Goal: Task Accomplishment & Management: Manage account settings

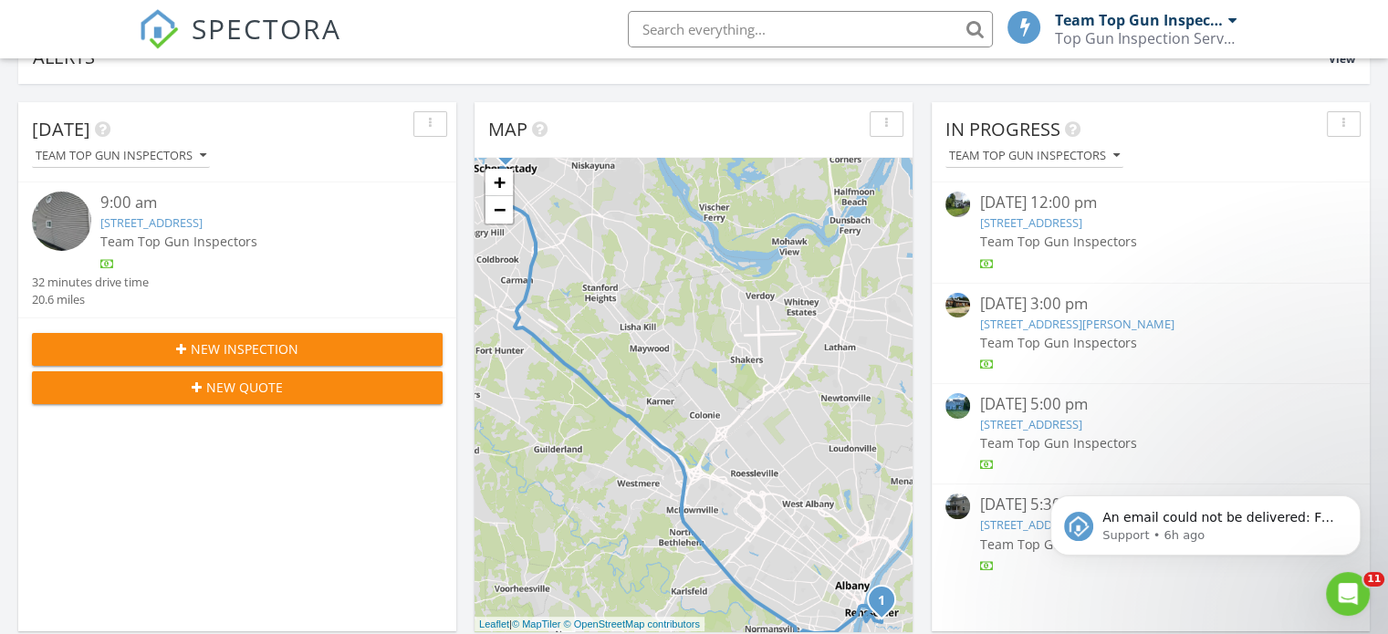
scroll to position [182, 0]
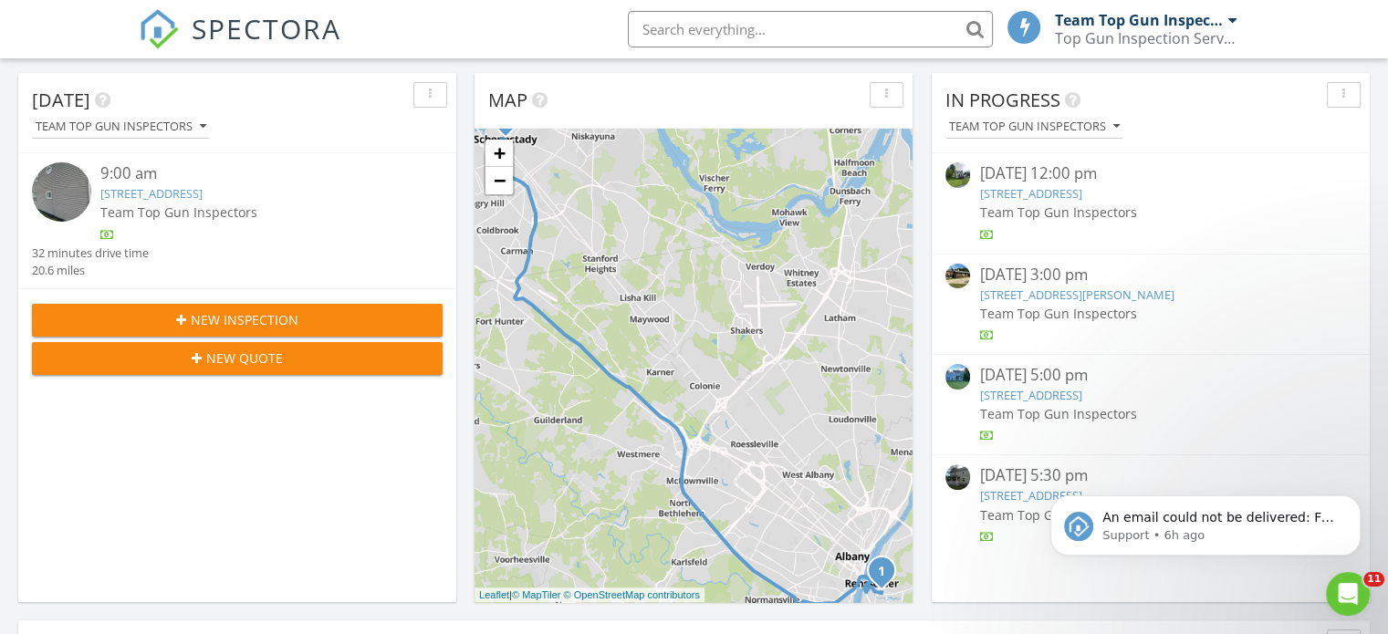
click at [1018, 397] on link "15 Lancaster Ct, Ballston Lake, NY 12019" at bounding box center [1030, 395] width 102 height 16
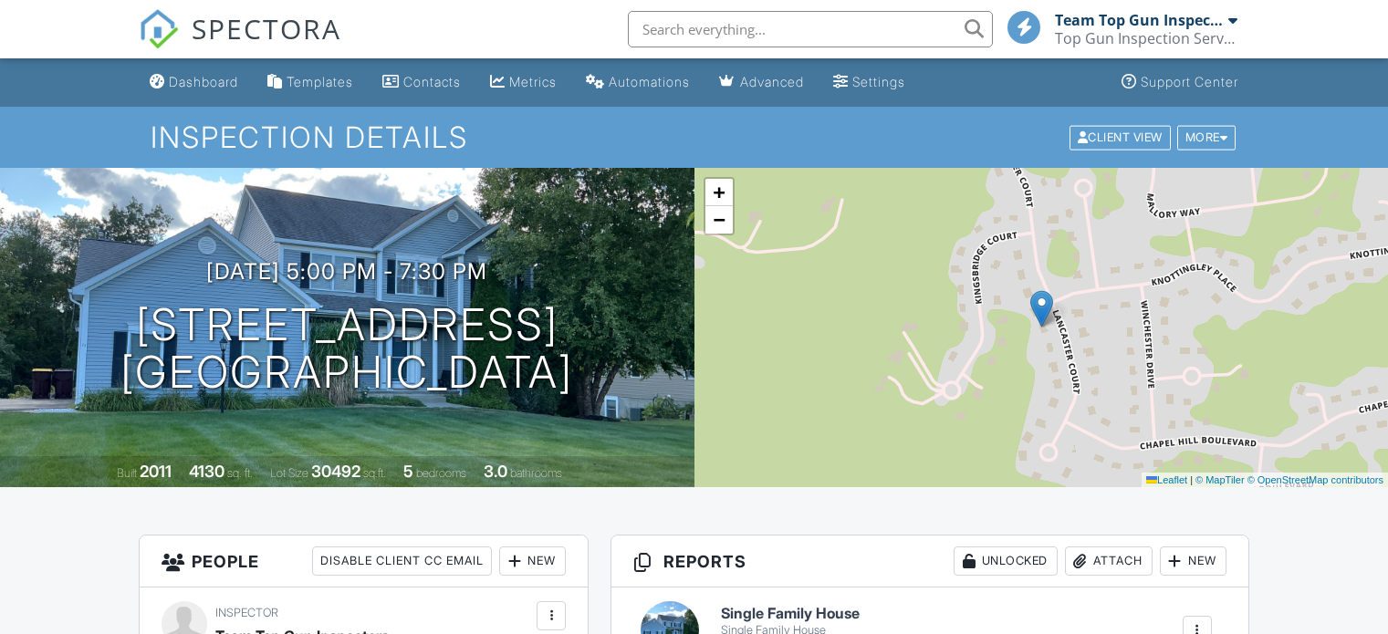
scroll to position [365, 0]
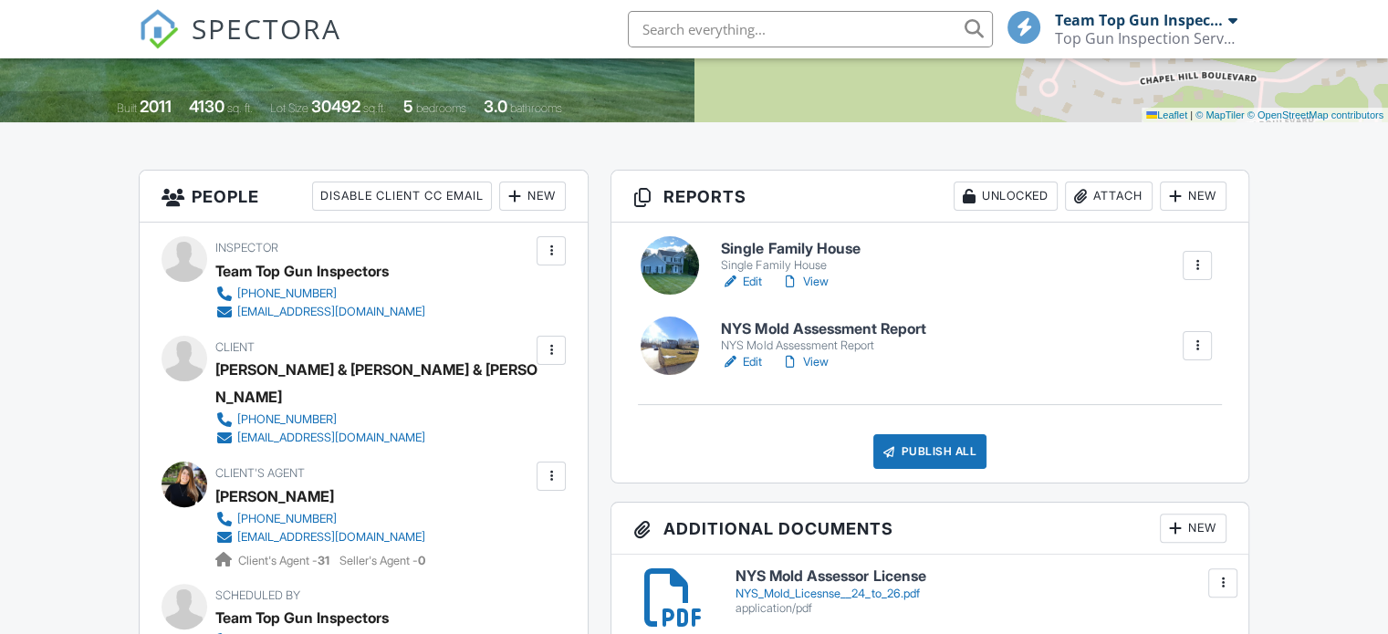
click at [751, 279] on link "Edit" at bounding box center [741, 282] width 41 height 18
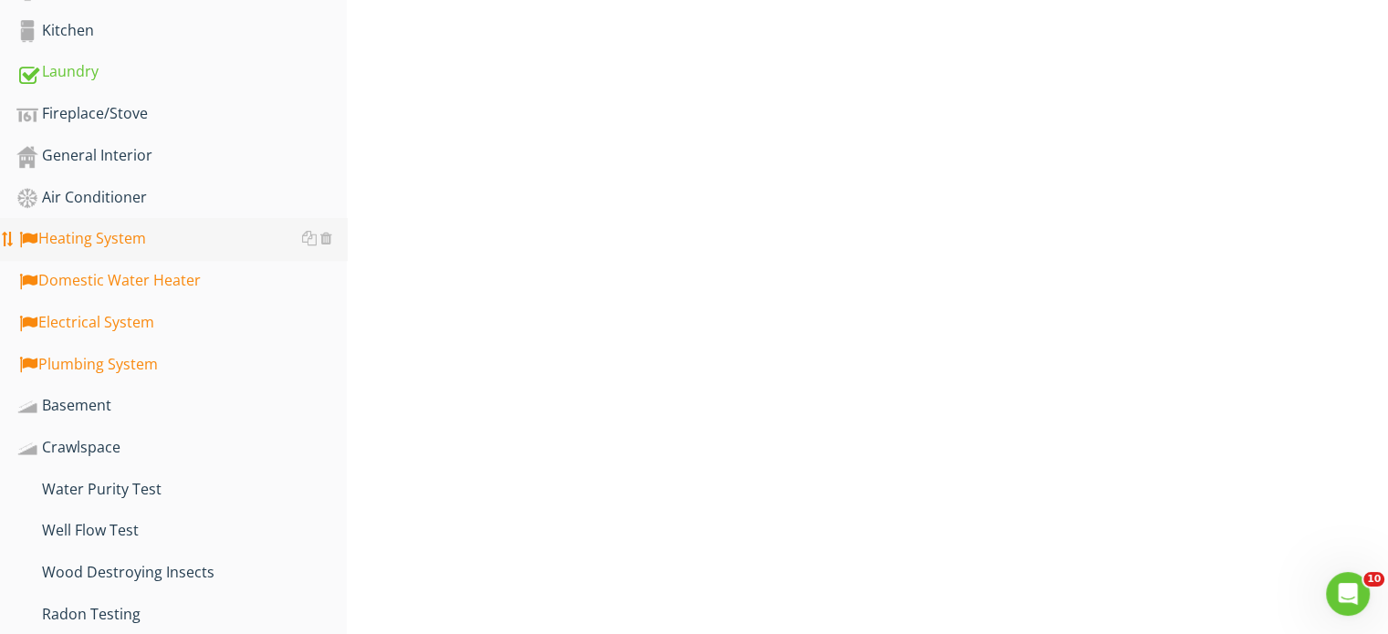
scroll to position [1186, 0]
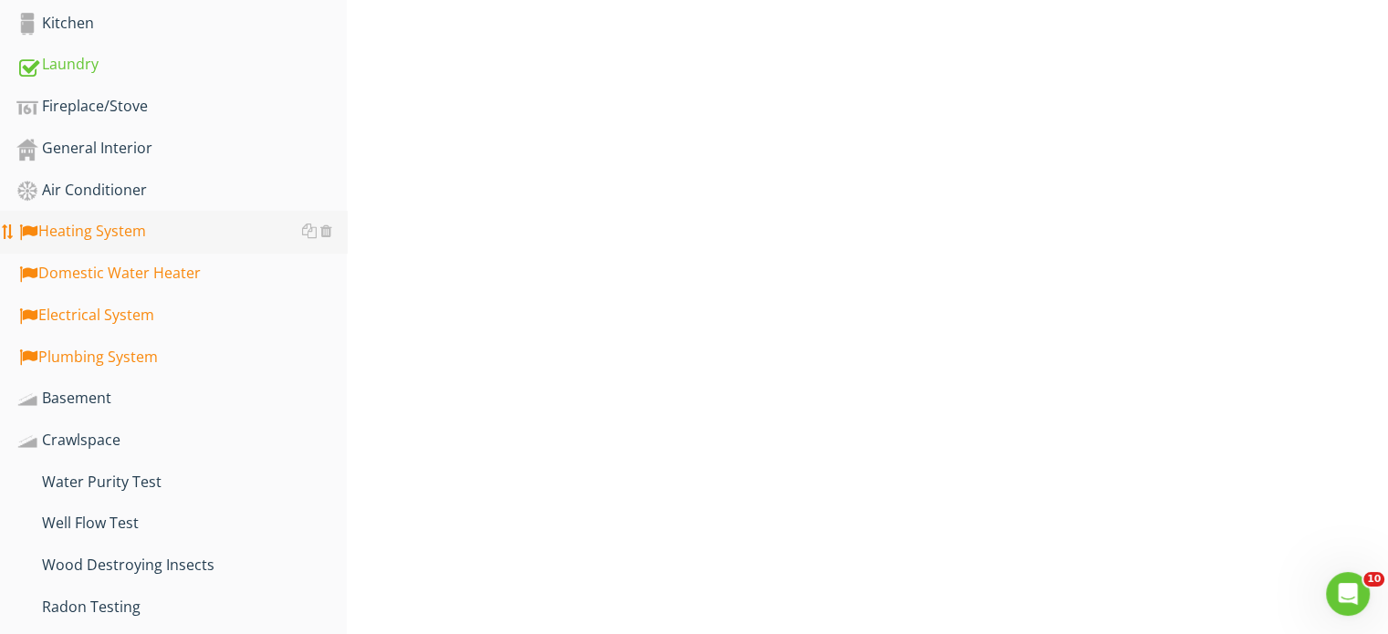
click at [116, 225] on div "Heating System" at bounding box center [181, 232] width 330 height 24
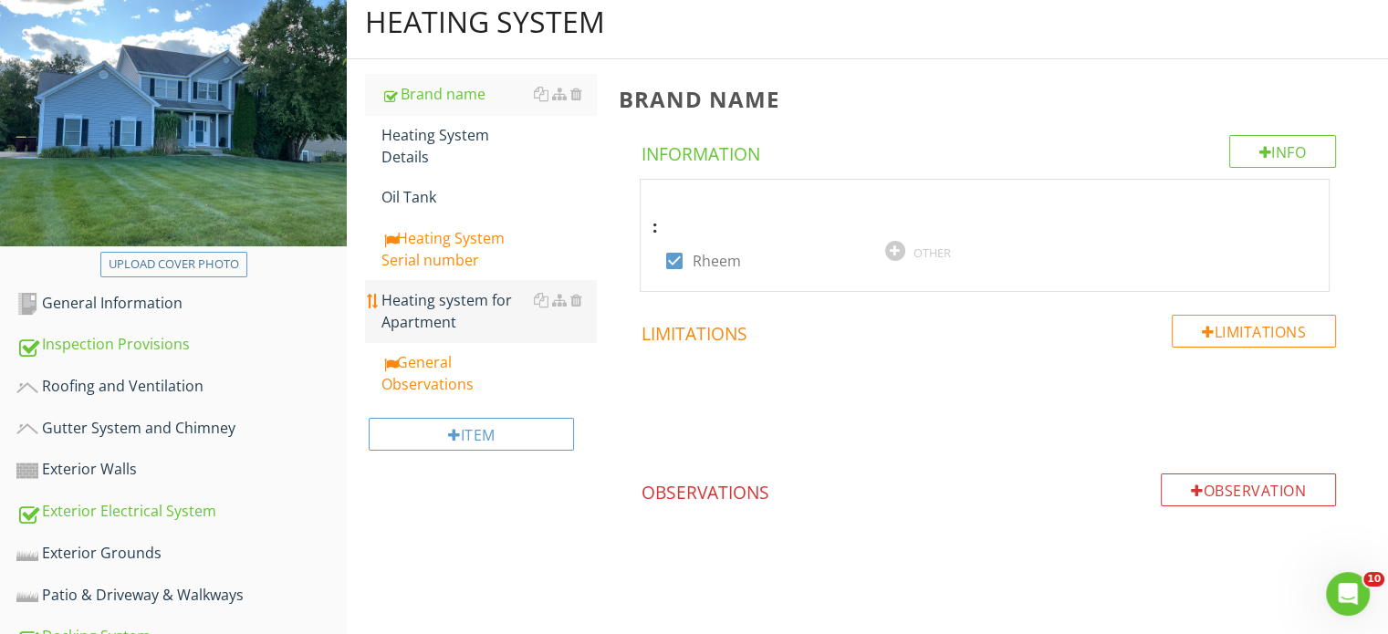
scroll to position [182, 0]
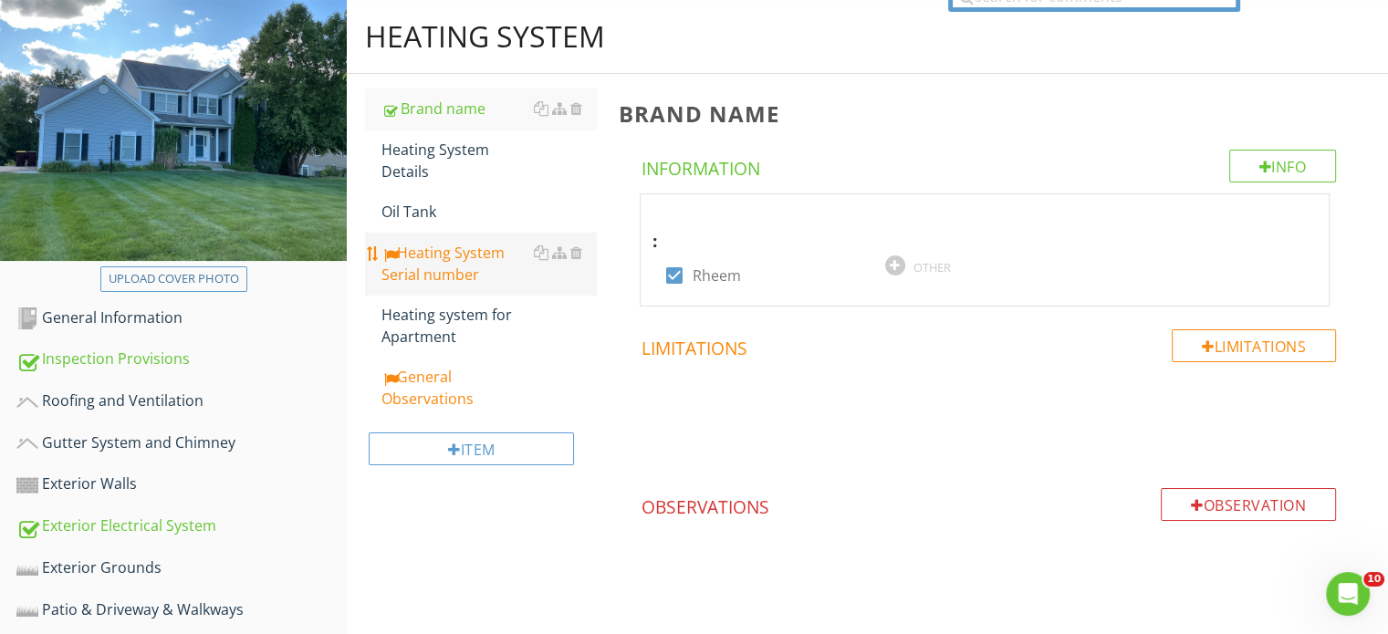
click at [485, 258] on div "Heating System Serial number" at bounding box center [488, 264] width 214 height 44
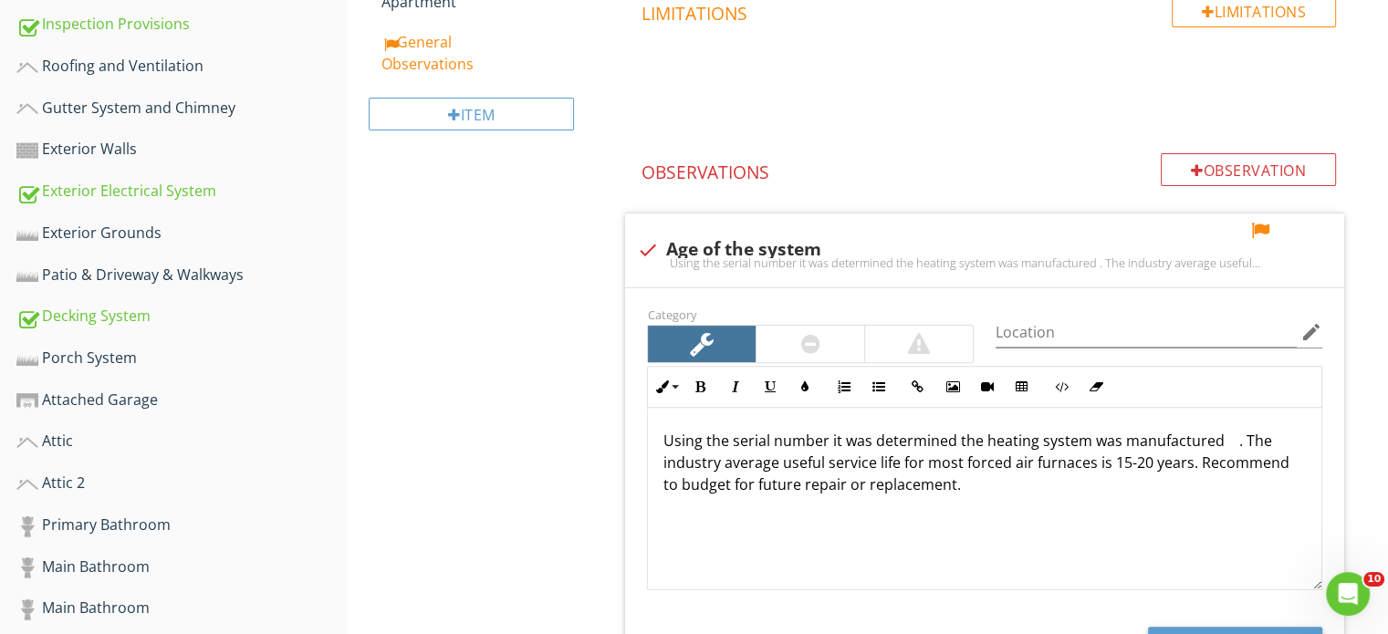
scroll to position [547, 0]
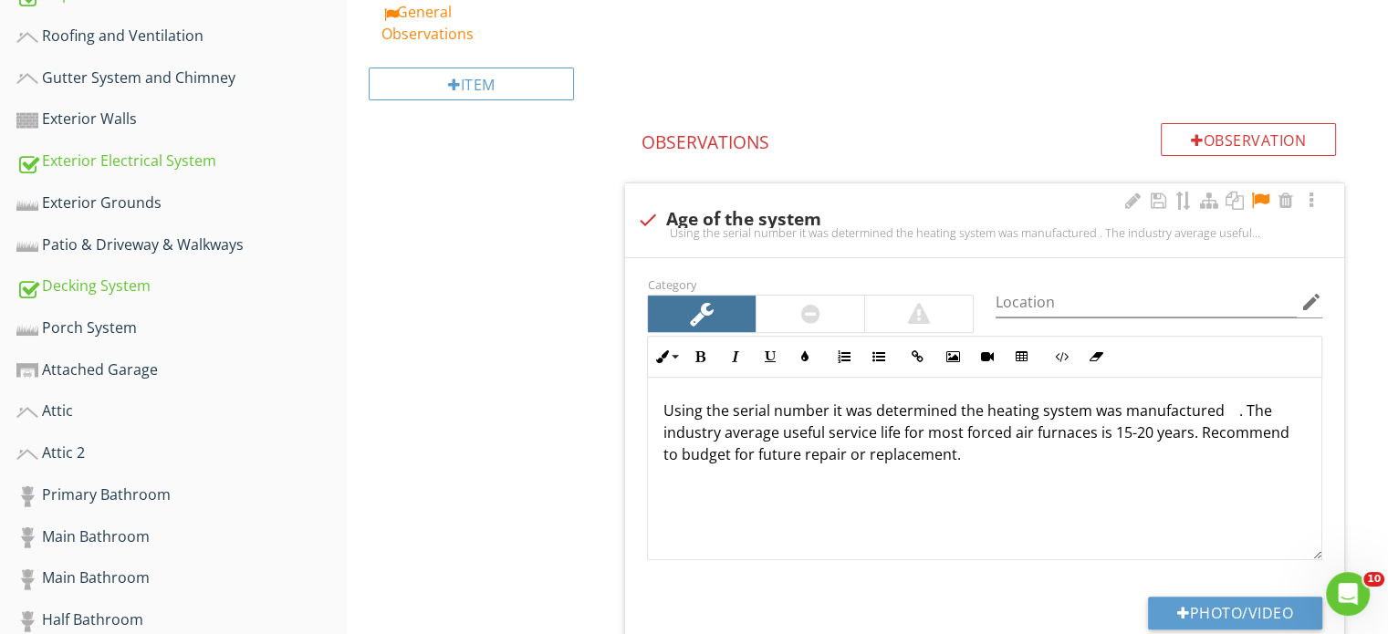
click at [1230, 418] on p "Using the serial number it was determined the heating system was manufactured .…" at bounding box center [984, 433] width 644 height 66
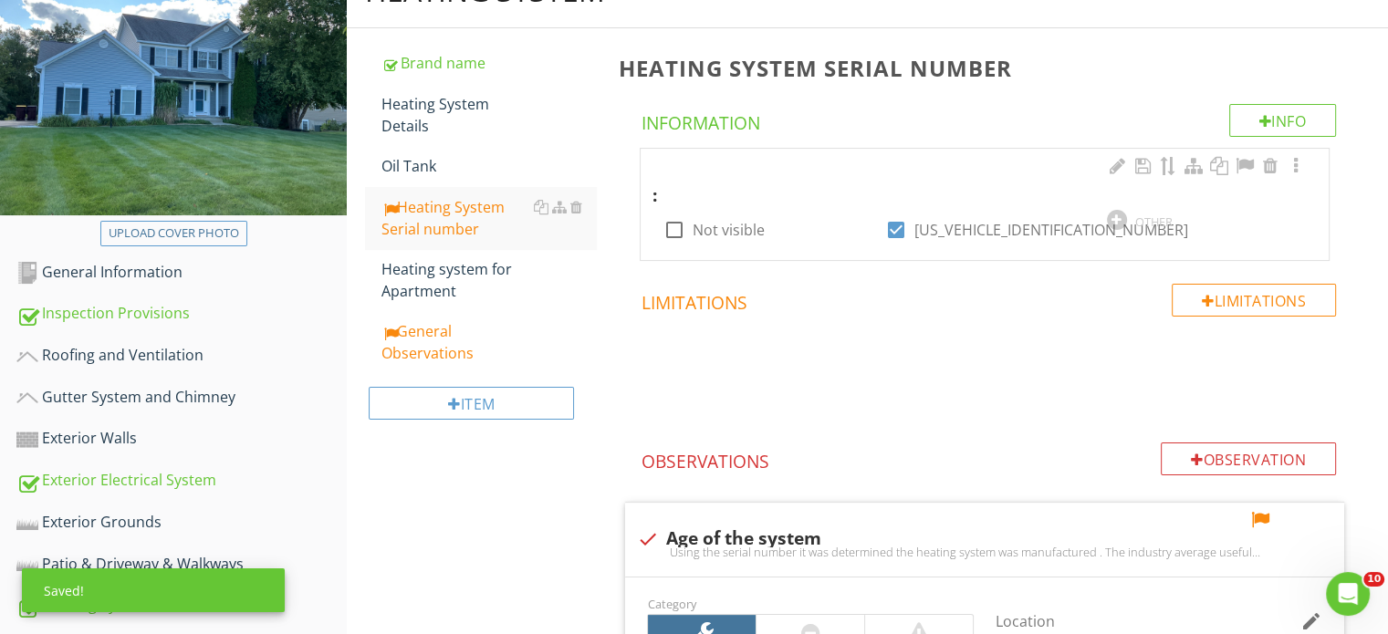
scroll to position [182, 0]
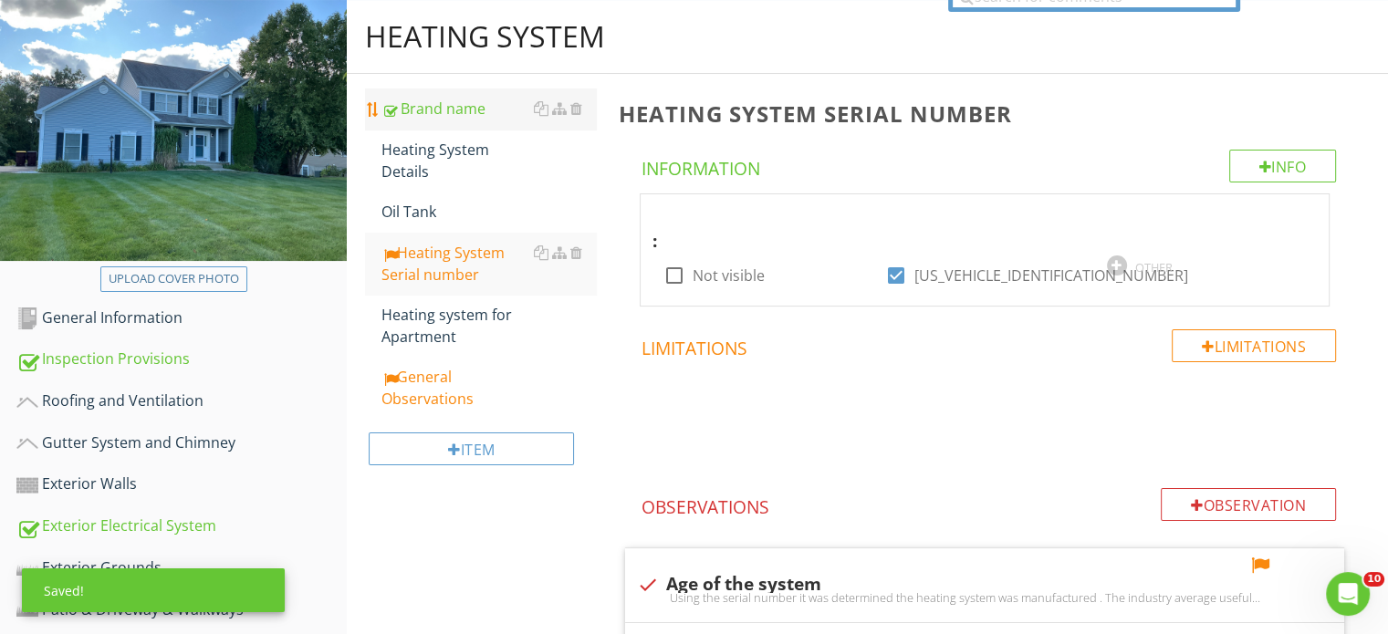
click at [449, 113] on div "Brand name" at bounding box center [488, 109] width 214 height 22
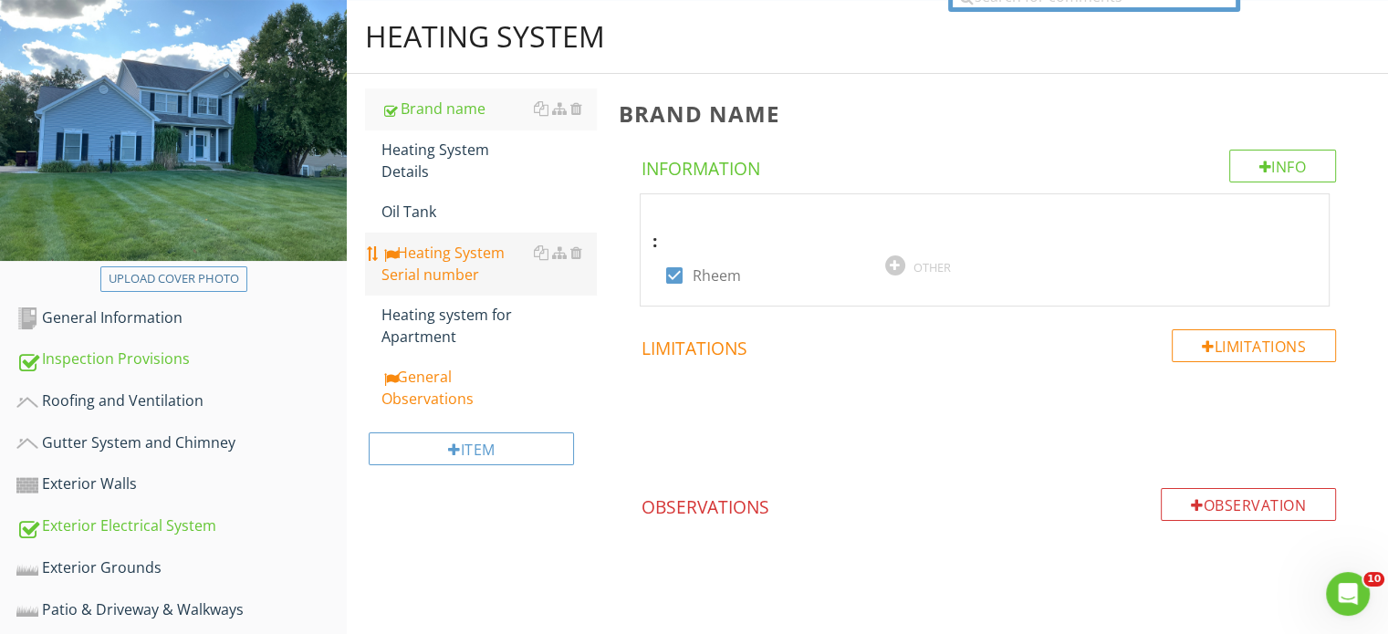
click at [442, 269] on div "Heating System Serial number" at bounding box center [488, 264] width 214 height 44
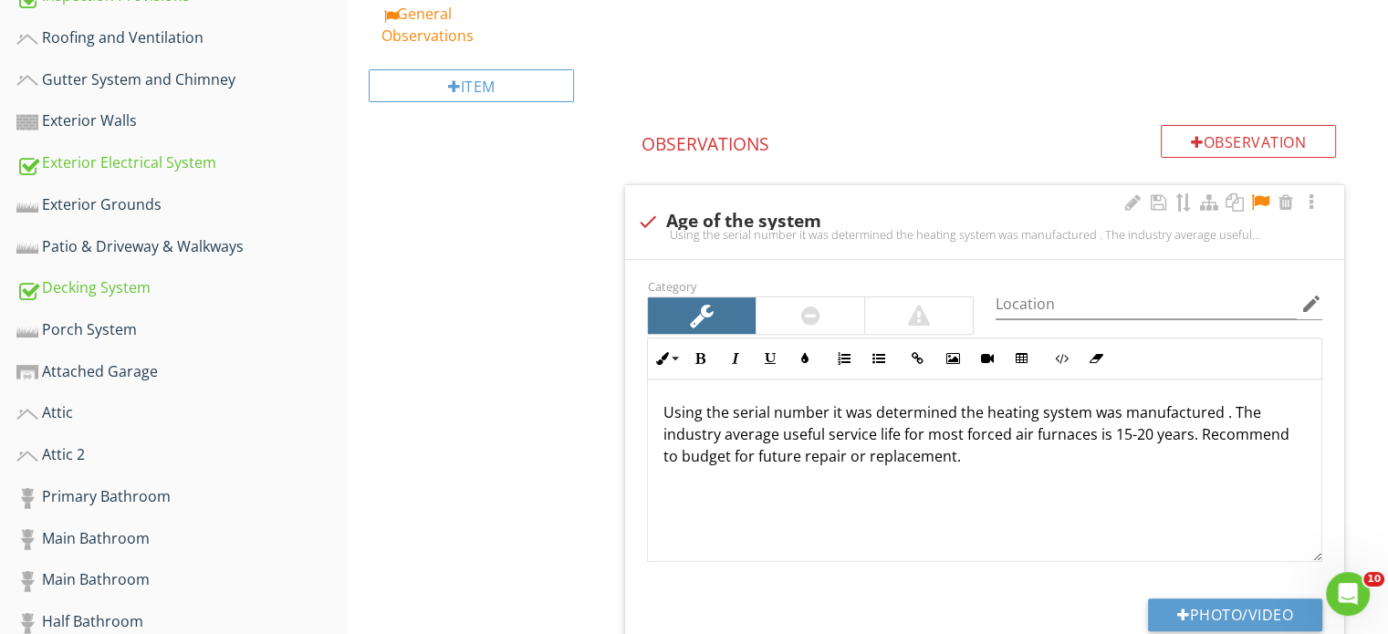
scroll to position [547, 0]
click at [1219, 415] on p "Using the serial number it was determined the heating system was manufactured .…" at bounding box center [984, 433] width 644 height 66
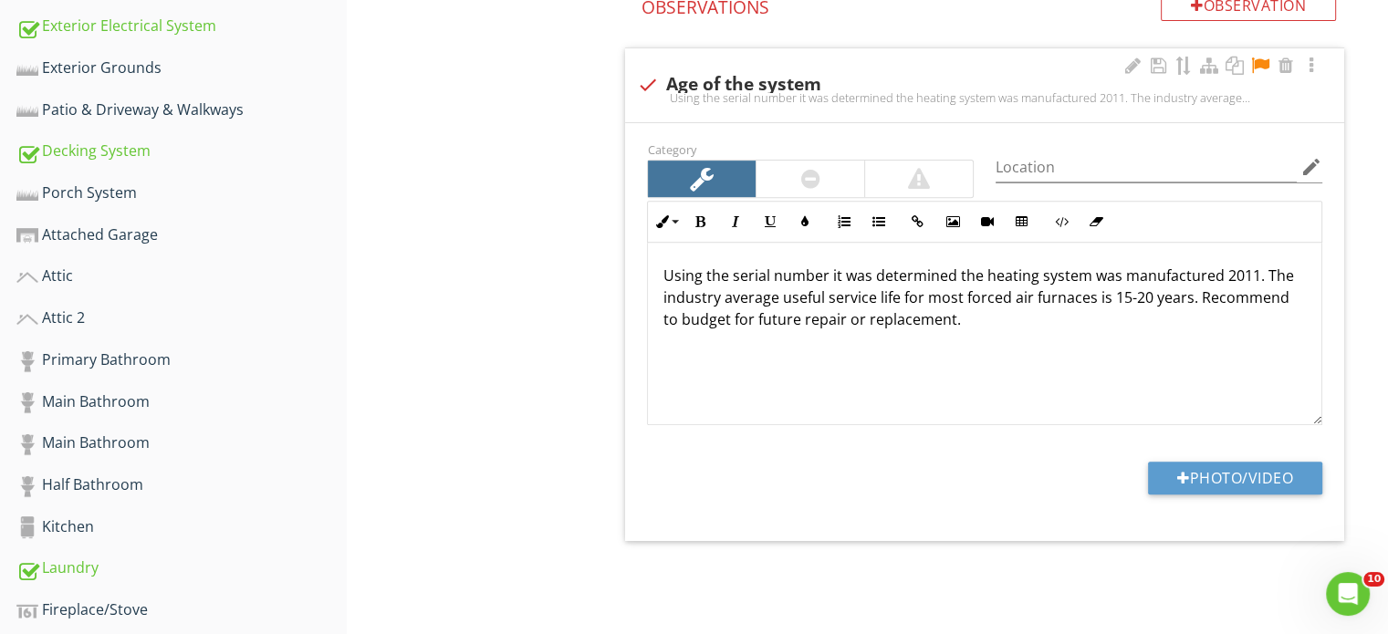
scroll to position [639, 0]
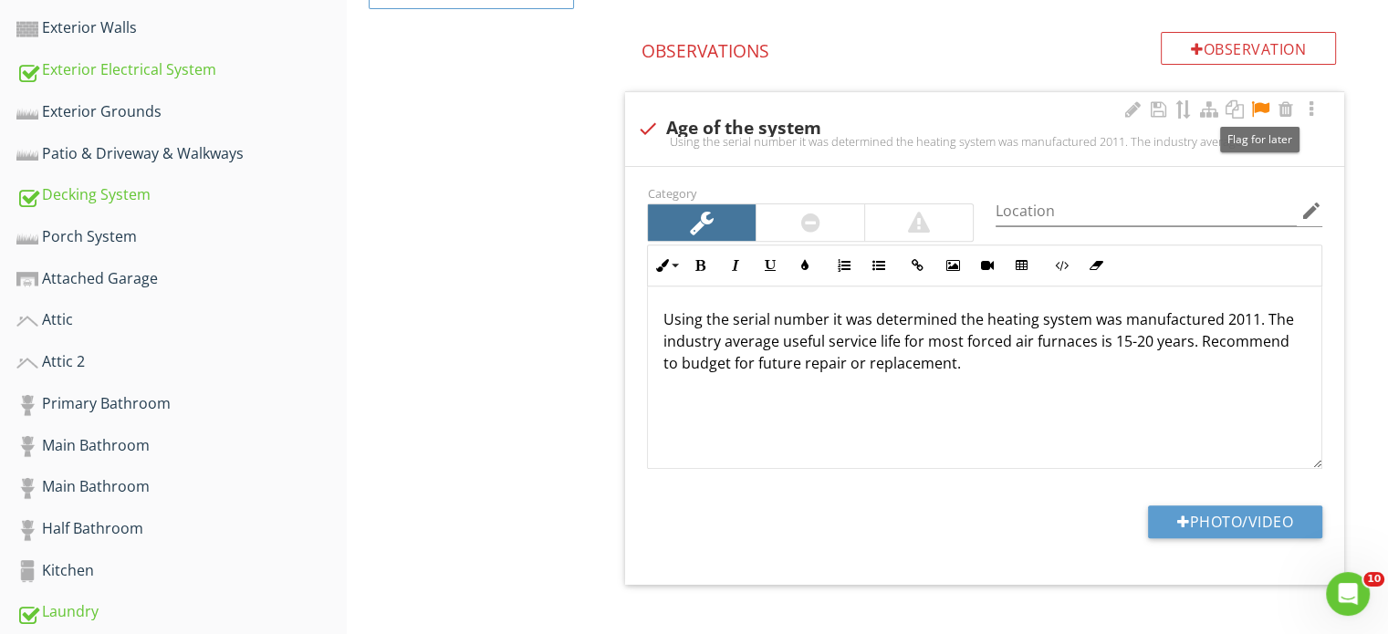
click at [1261, 108] on div at bounding box center [1260, 109] width 22 height 18
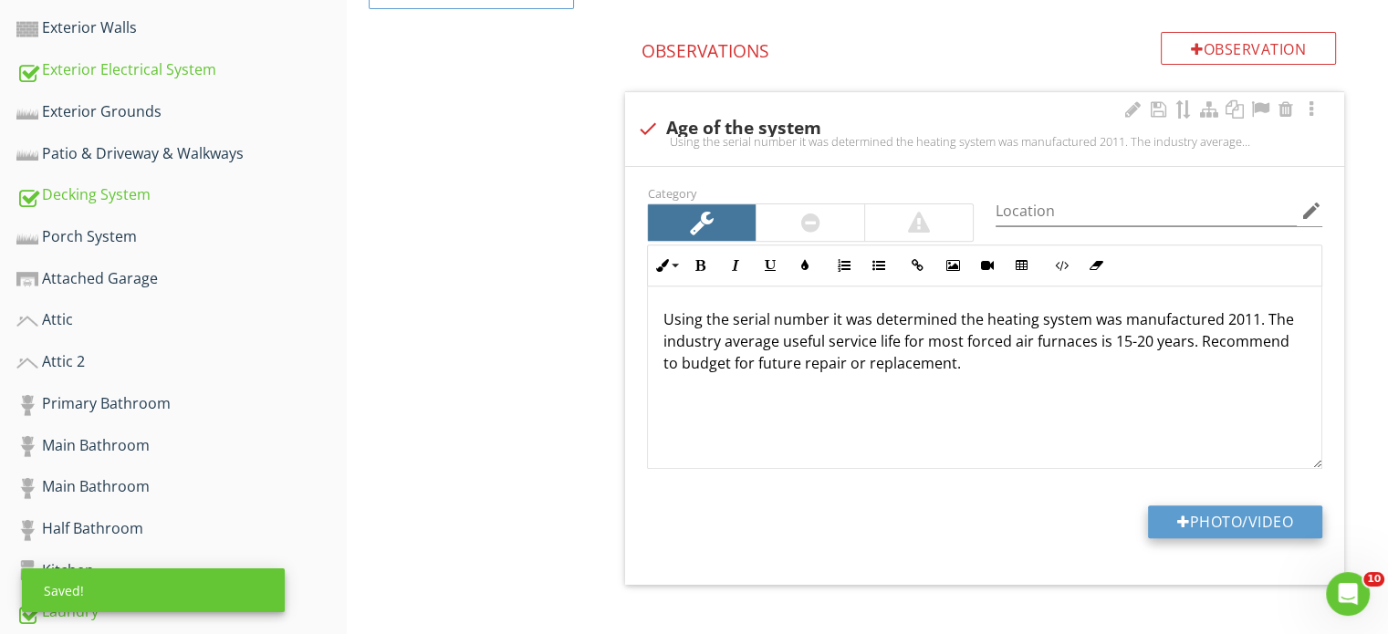
click at [1222, 517] on button "Photo/Video" at bounding box center [1235, 521] width 174 height 33
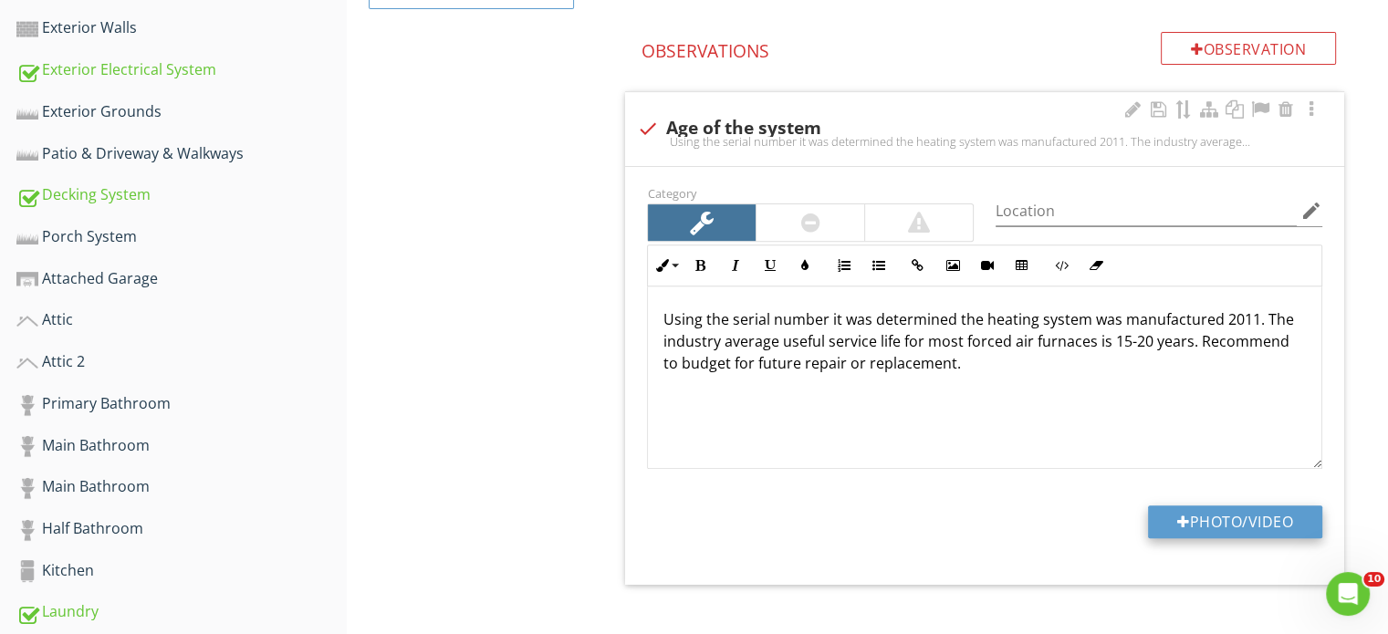
type input "C:\fakepath\IMG_1465.JPG"
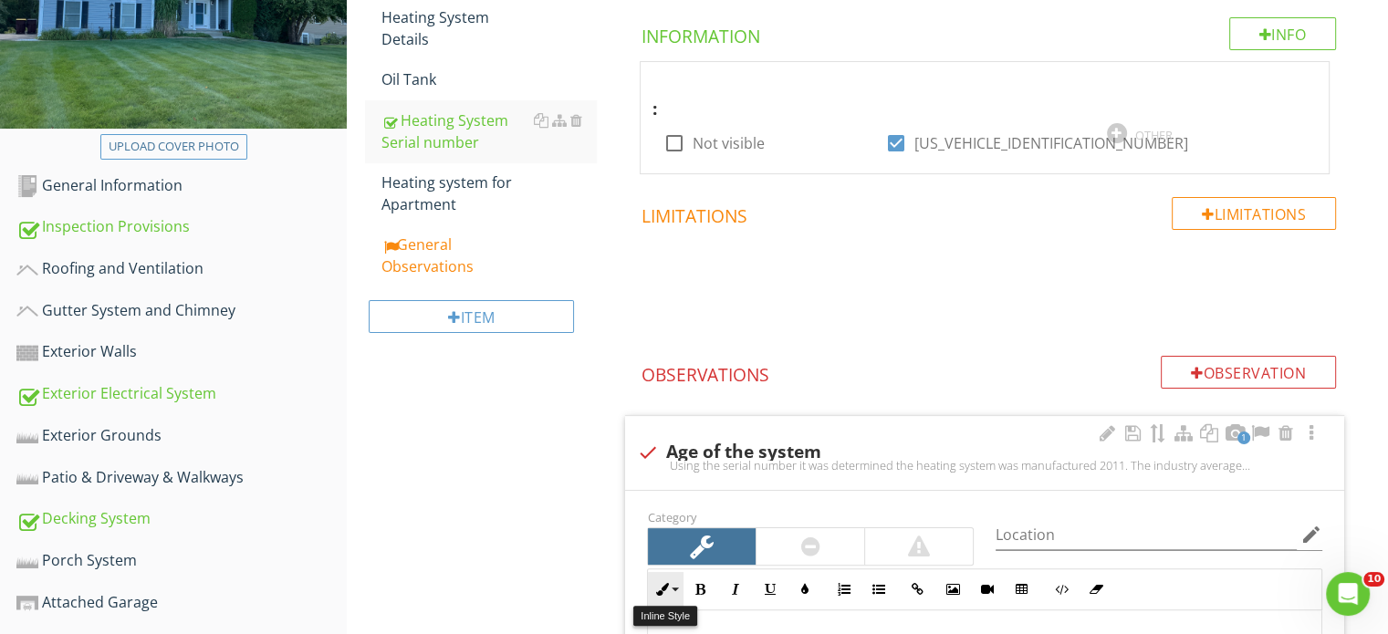
scroll to position [182, 0]
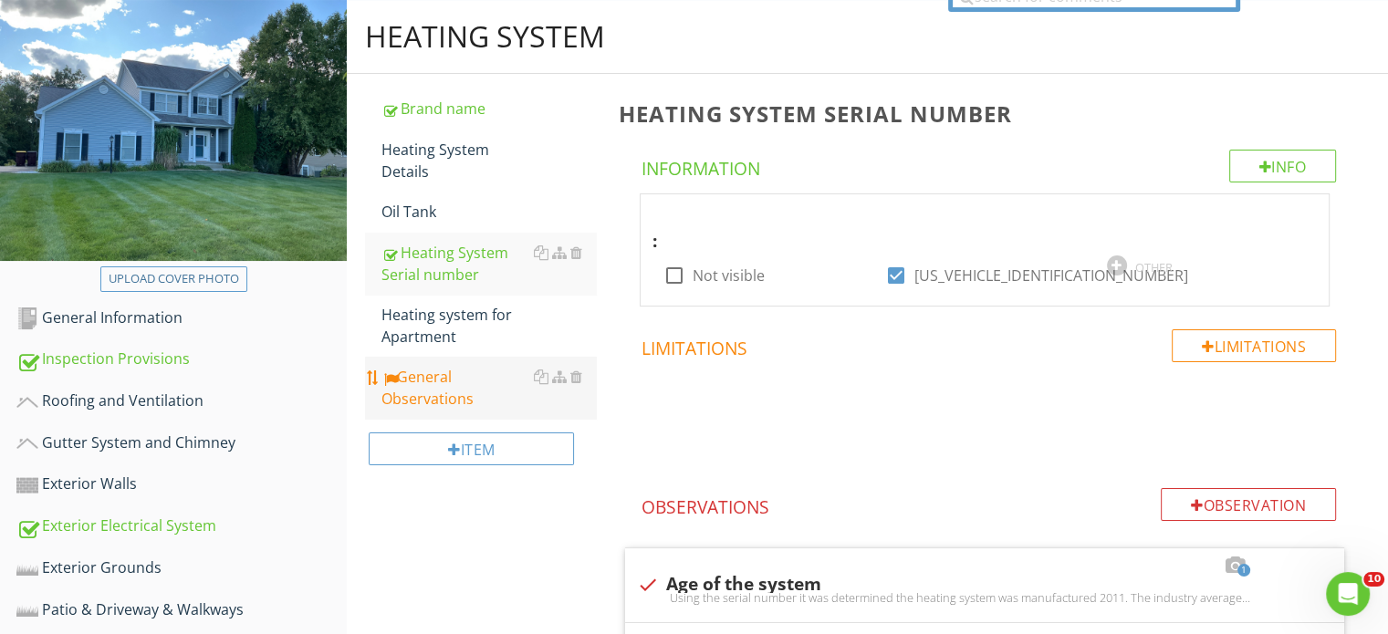
click at [464, 381] on div "General Observations" at bounding box center [488, 388] width 214 height 44
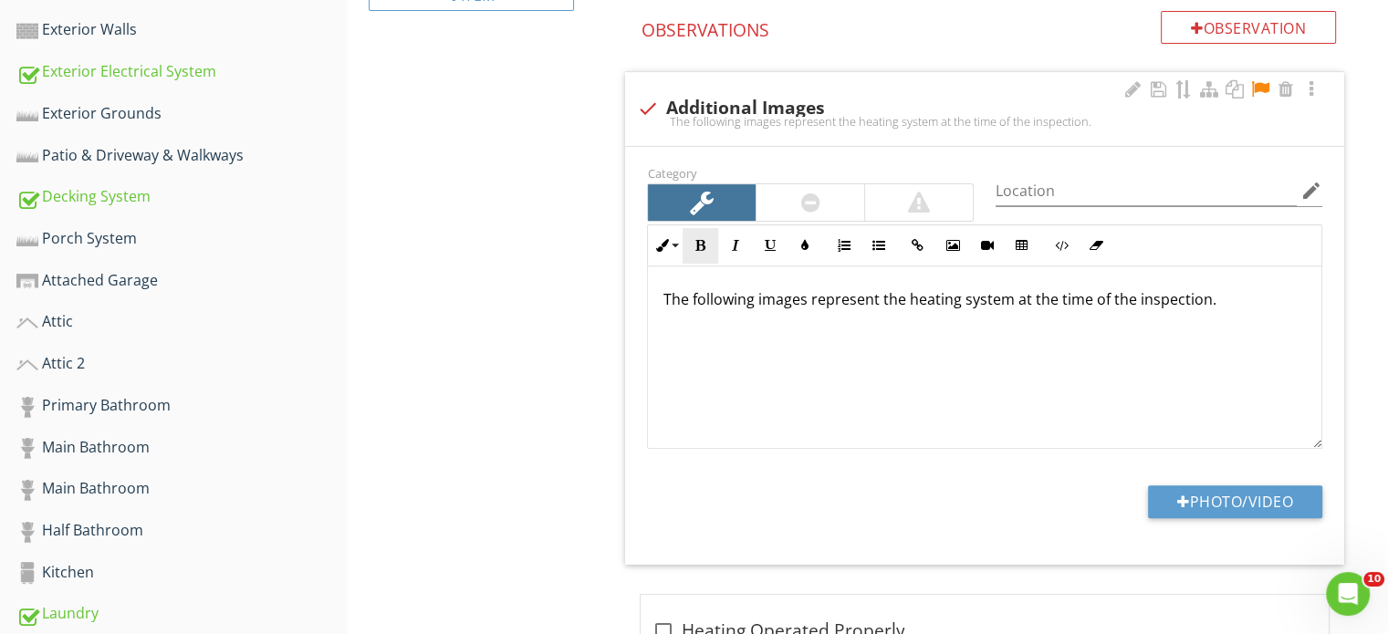
scroll to position [639, 0]
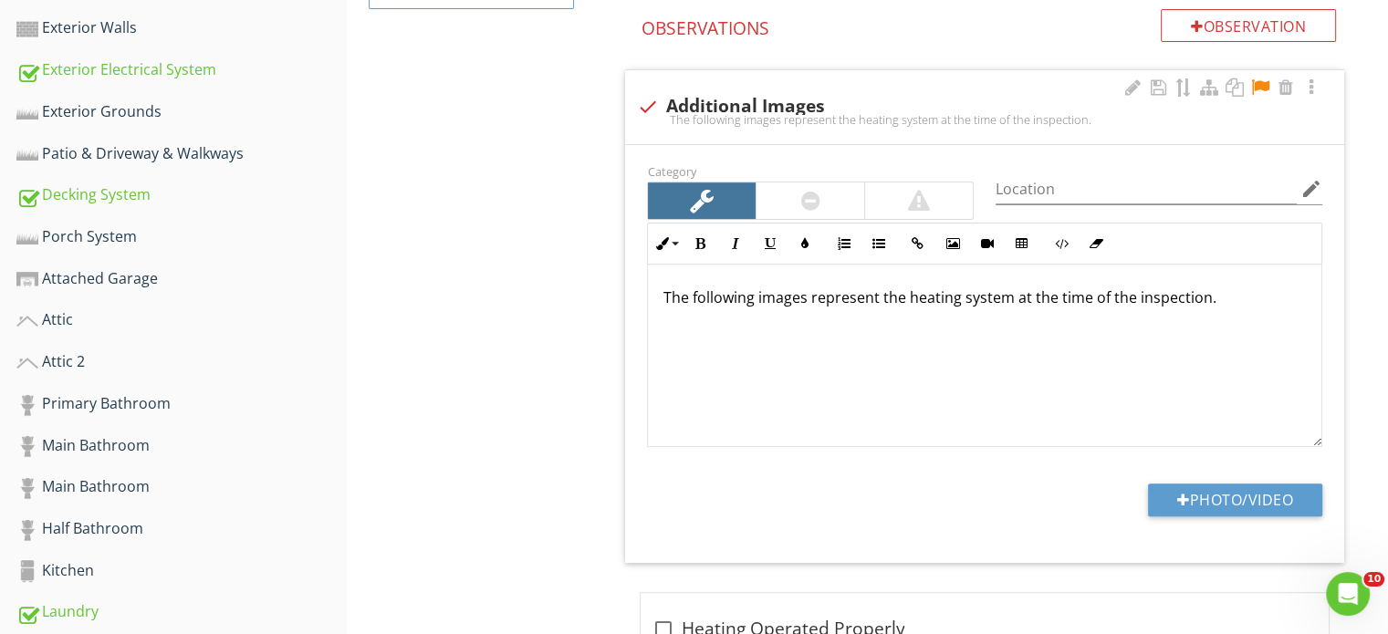
click at [1259, 81] on div at bounding box center [1260, 87] width 22 height 18
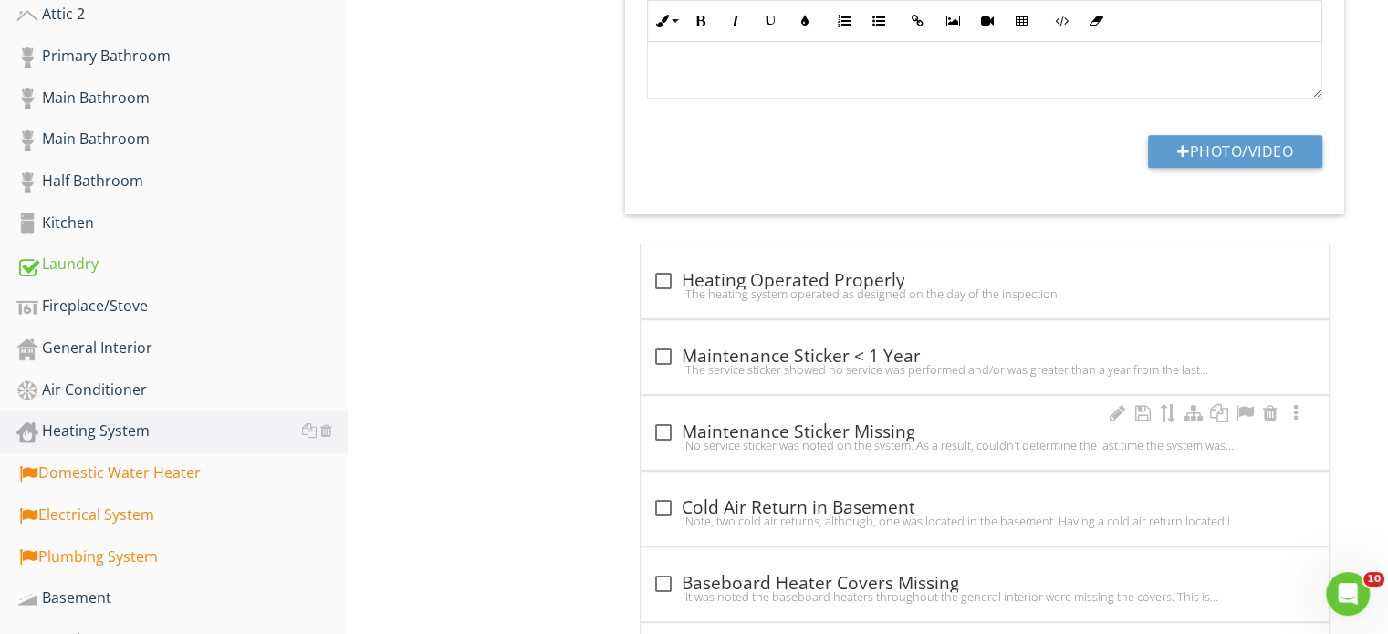
scroll to position [1004, 0]
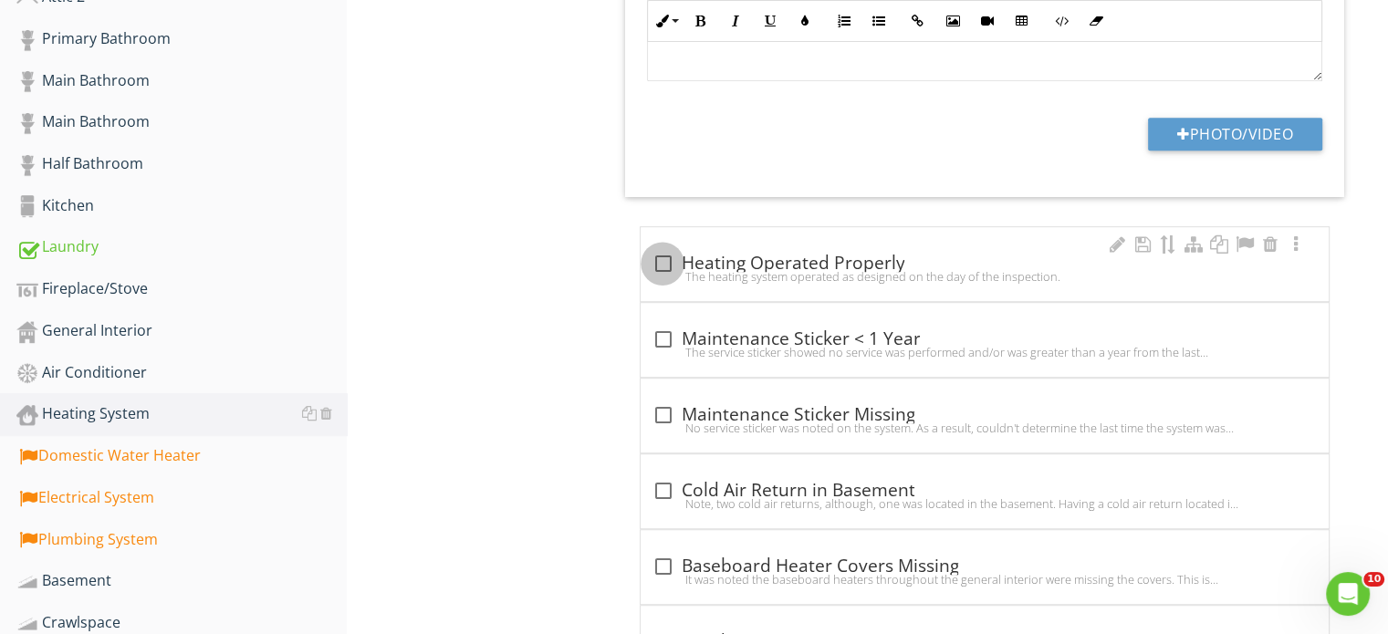
click at [664, 258] on div at bounding box center [662, 263] width 31 height 31
checkbox input "true"
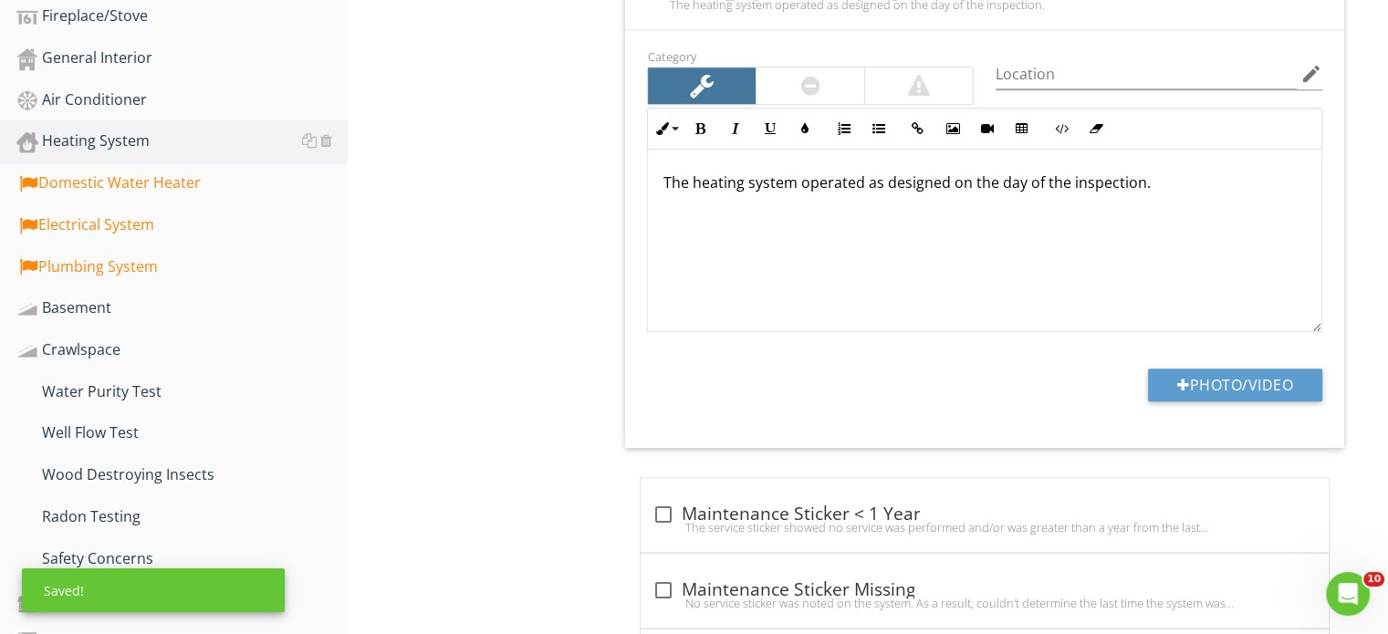
scroll to position [1277, 0]
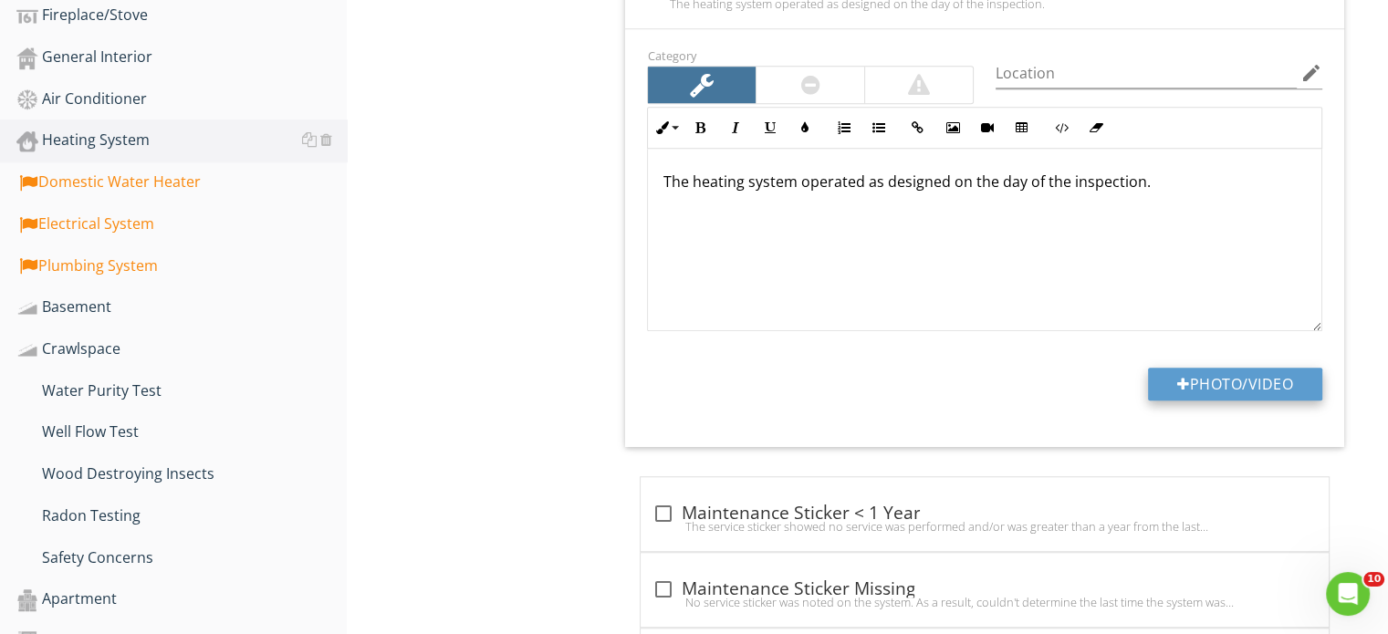
click at [1221, 379] on button "Photo/Video" at bounding box center [1235, 384] width 174 height 33
type input "C:\fakepath\IMG_1463.JPG"
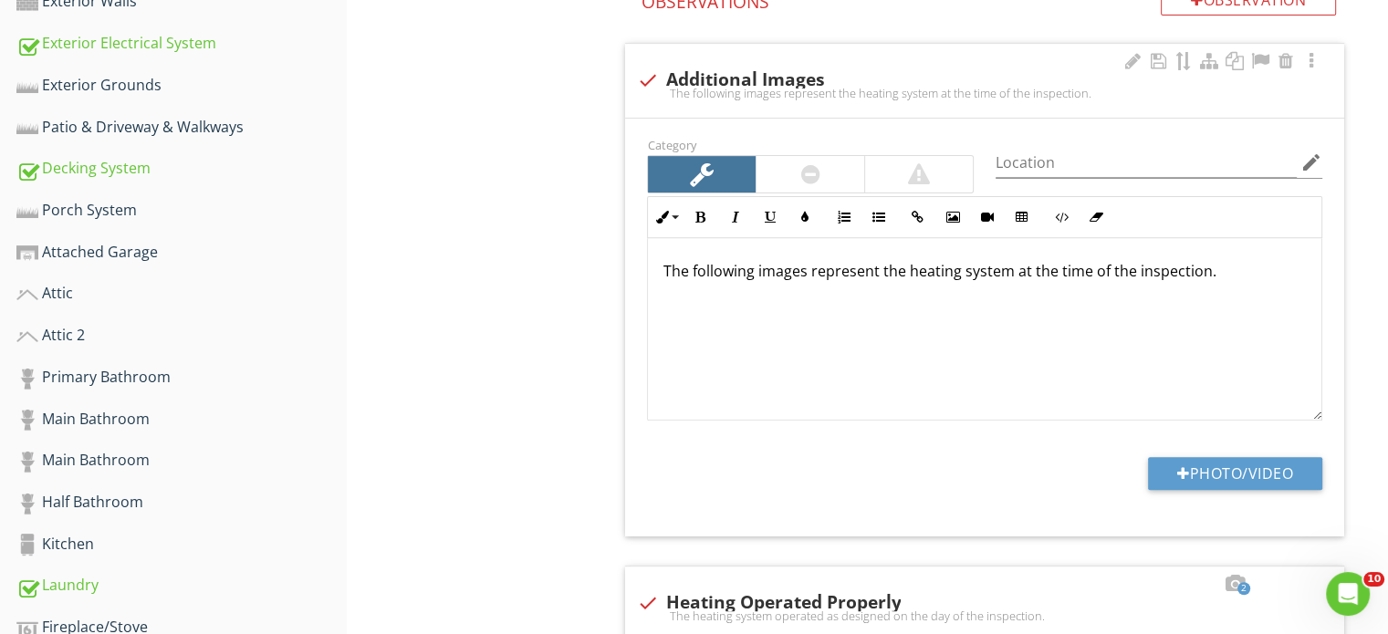
scroll to position [639, 0]
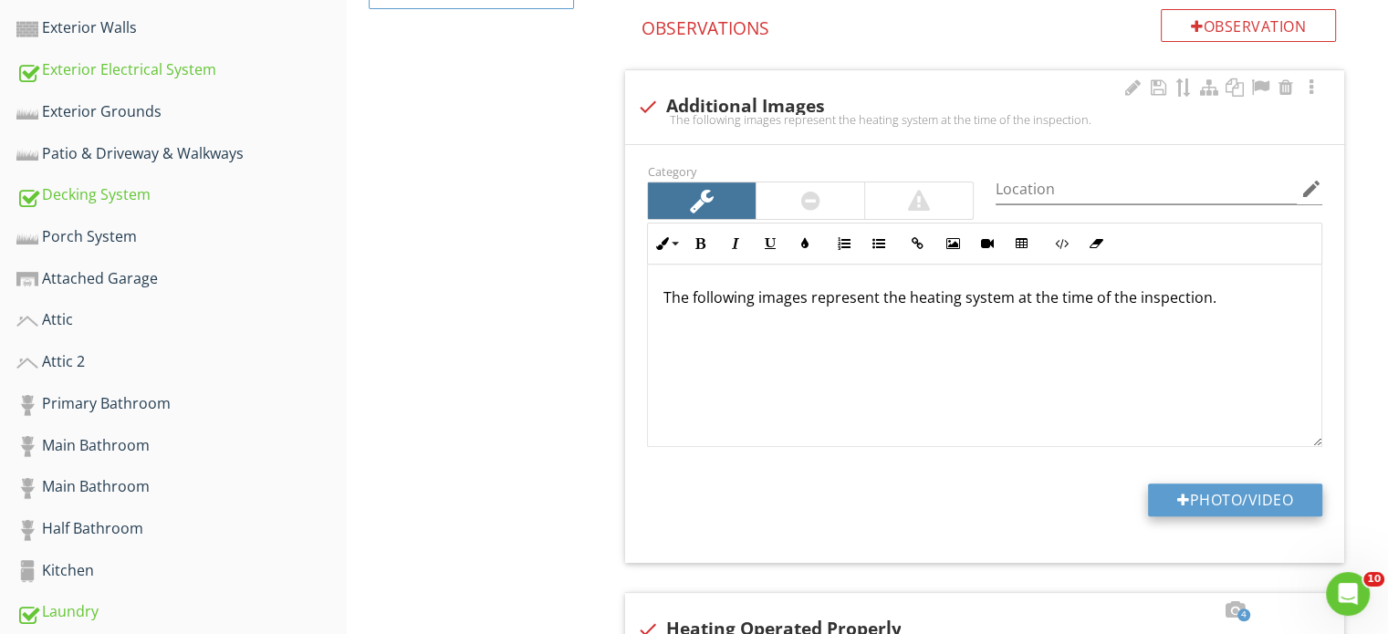
click at [1219, 501] on button "Photo/Video" at bounding box center [1235, 500] width 174 height 33
type input "C:\fakepath\IMG_1460.JPG"
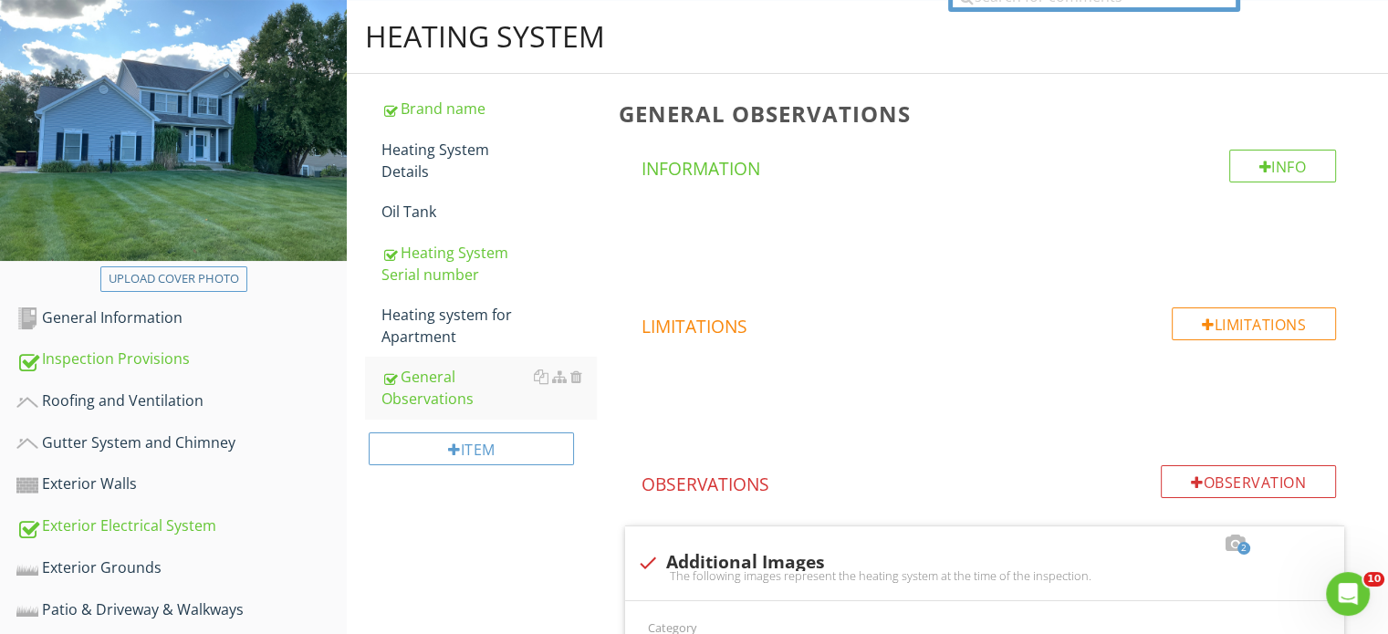
scroll to position [688, 0]
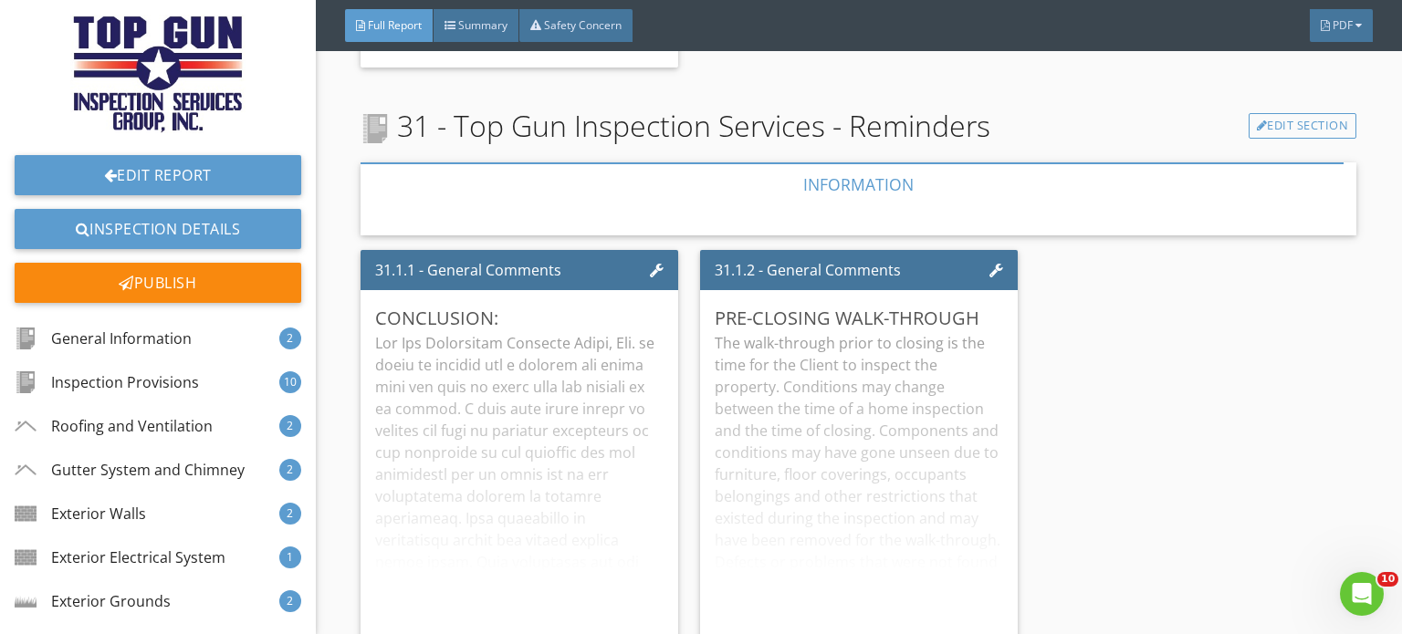
scroll to position [31366, 0]
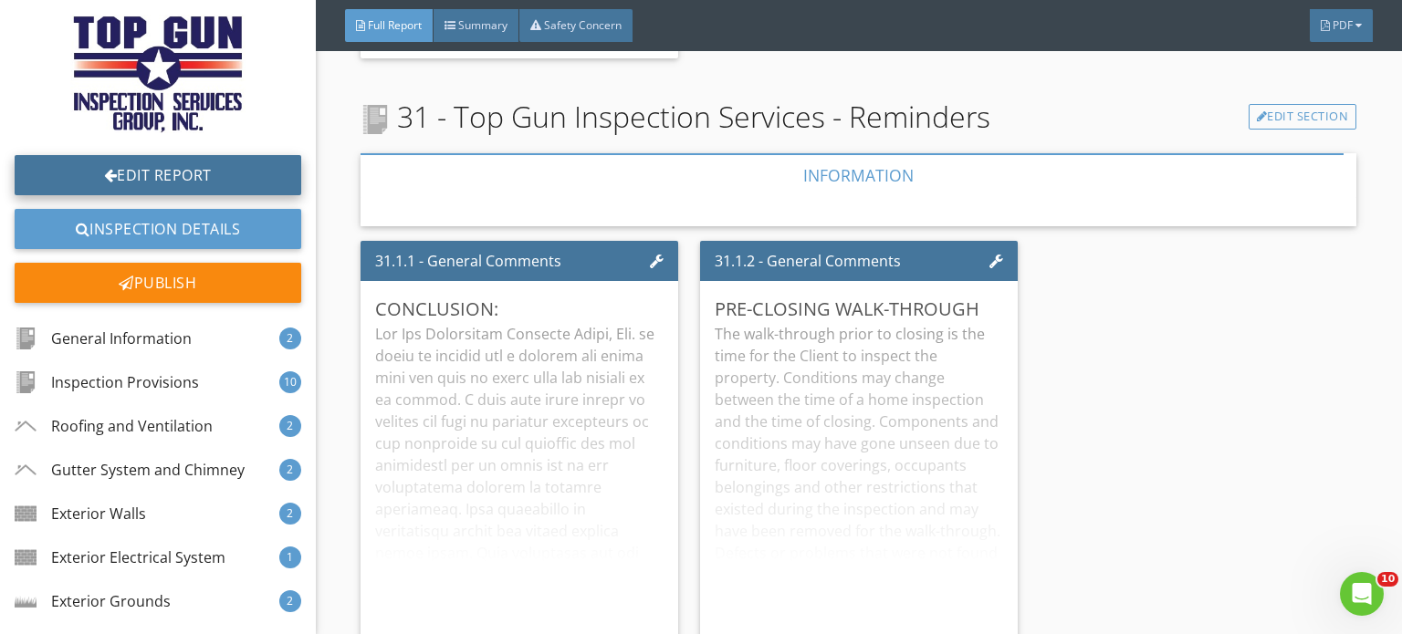
click at [158, 177] on link "Edit Report" at bounding box center [158, 175] width 287 height 40
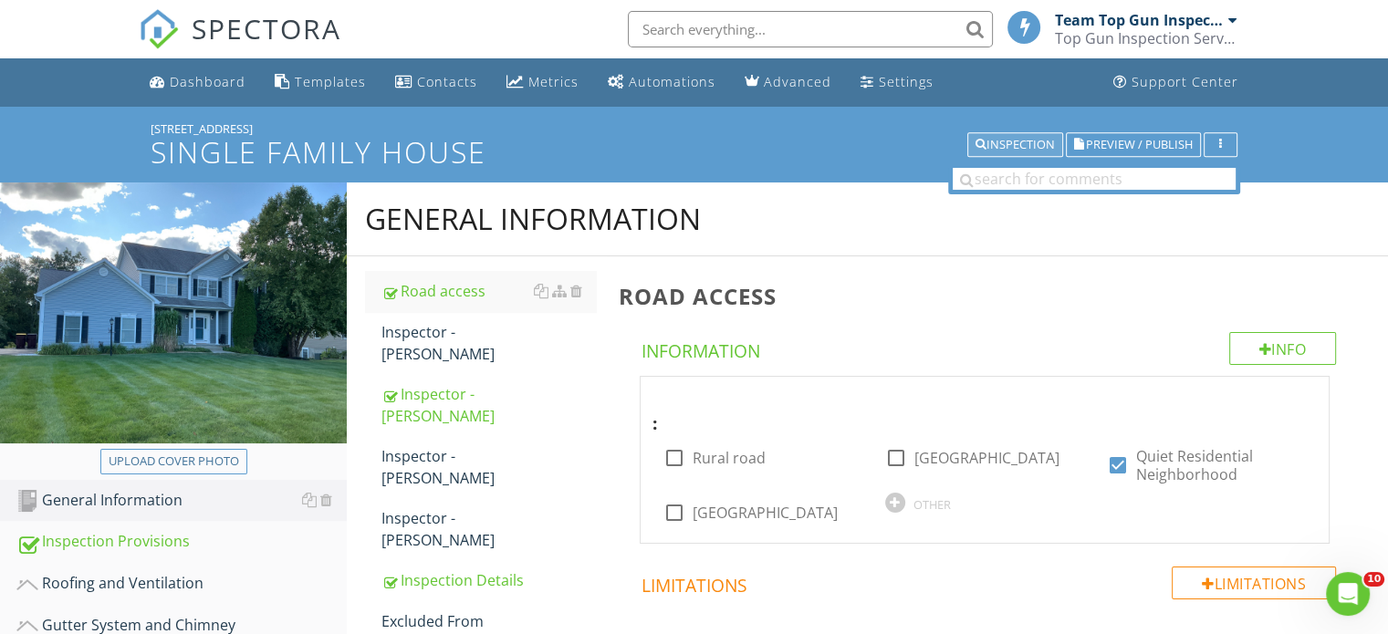
click at [1020, 141] on div "Inspection" at bounding box center [1014, 145] width 79 height 13
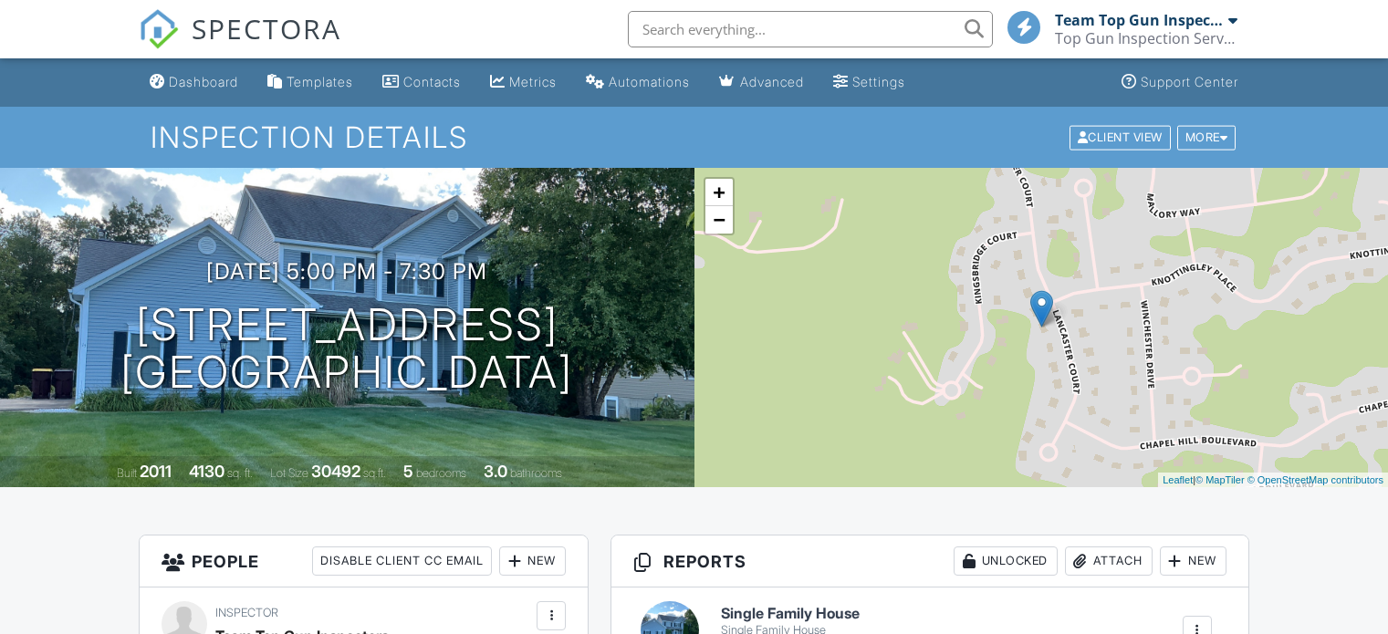
drag, startPoint x: 0, startPoint y: 0, endPoint x: 1117, endPoint y: 295, distance: 1155.1
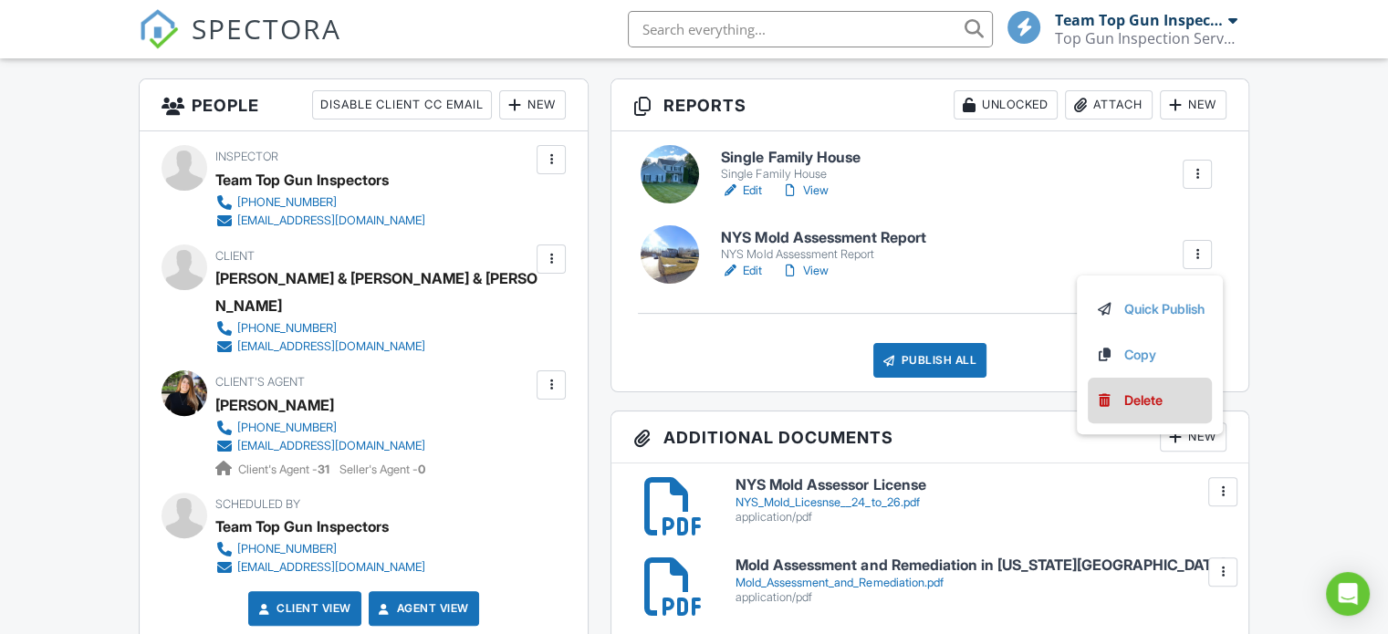
click at [1134, 395] on div "Delete" at bounding box center [1143, 401] width 38 height 20
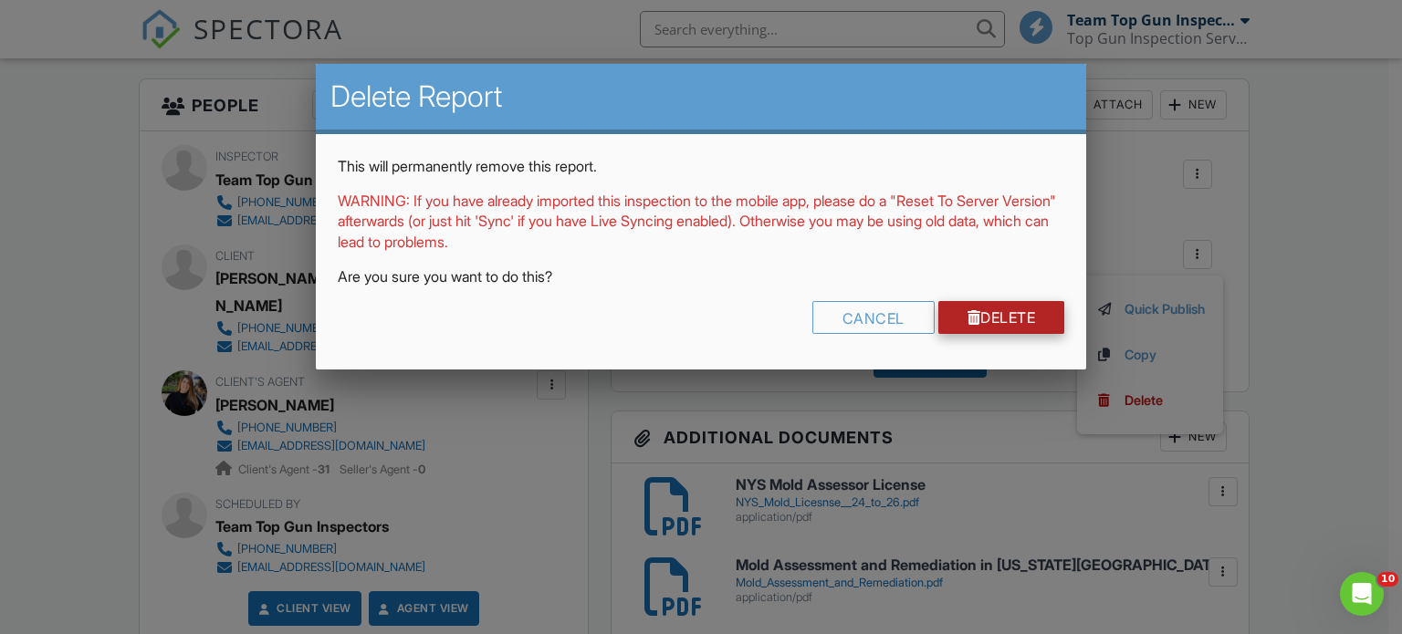
click at [1037, 318] on link "Delete" at bounding box center [1001, 317] width 127 height 33
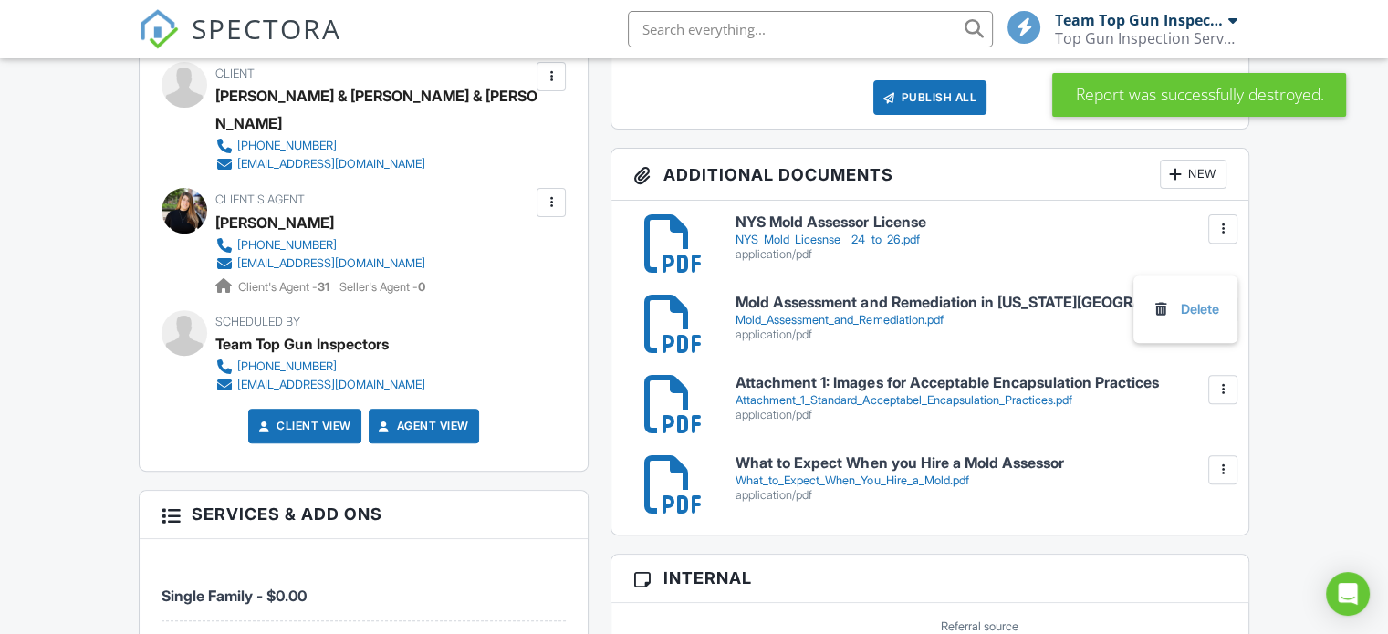
click at [1193, 303] on link "Delete" at bounding box center [1186, 309] width 68 height 20
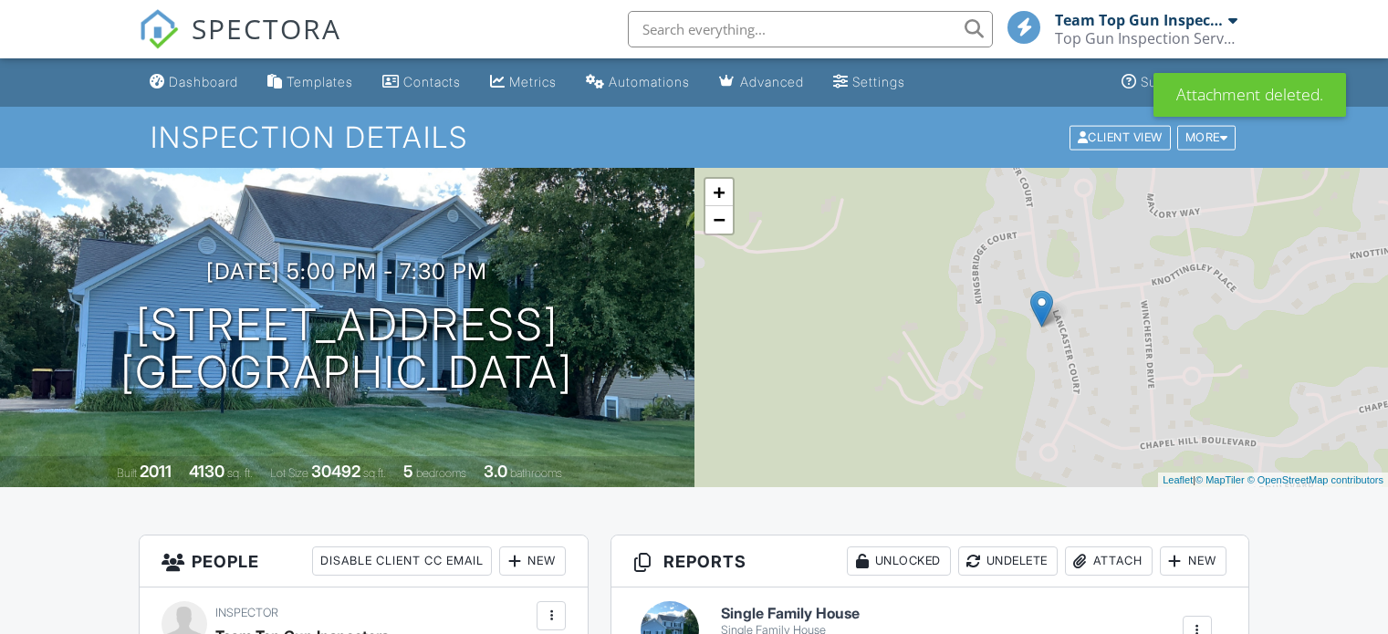
scroll to position [547, 0]
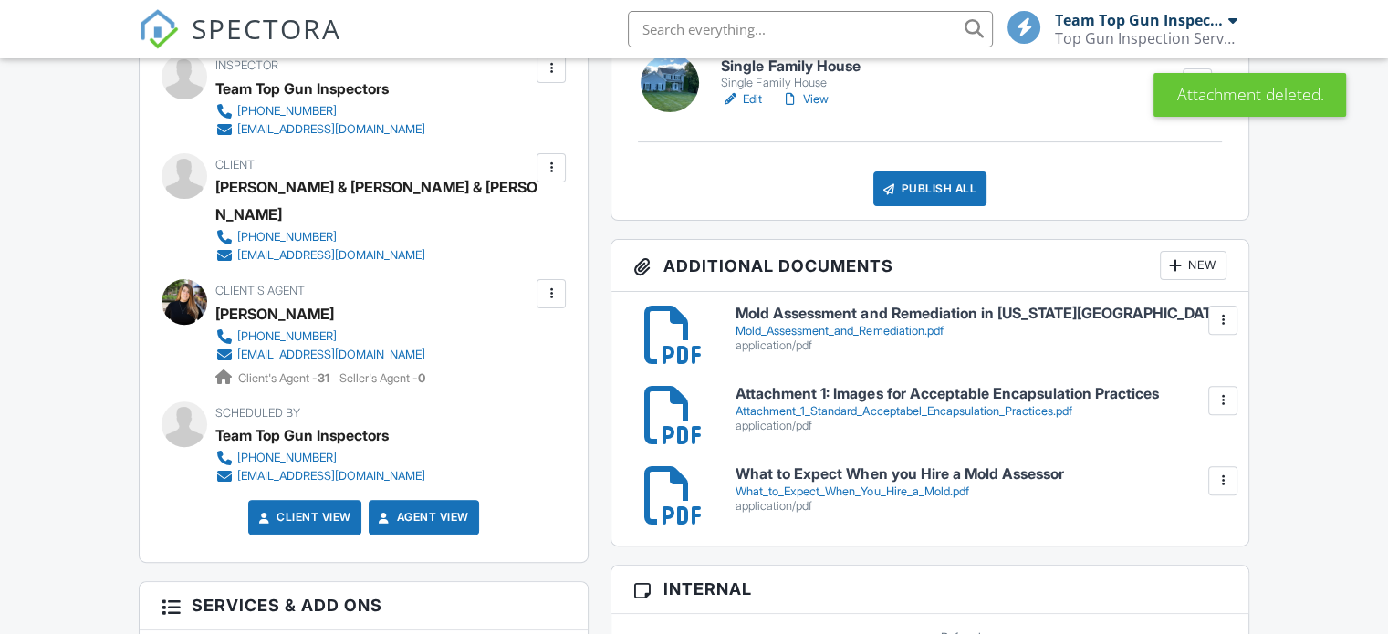
click at [1219, 316] on div at bounding box center [1223, 320] width 18 height 18
drag, startPoint x: 1168, startPoint y: 402, endPoint x: 774, endPoint y: 78, distance: 510.8
click at [1167, 401] on link "Delete" at bounding box center [1186, 401] width 68 height 20
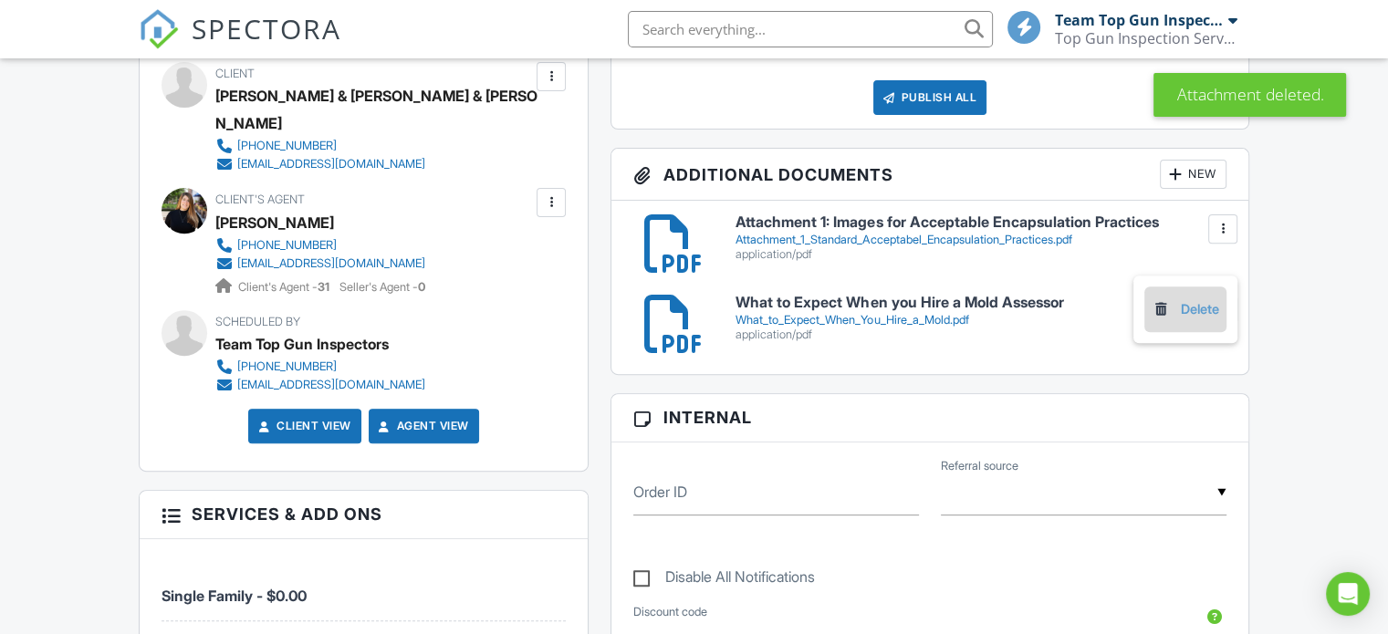
drag, startPoint x: 1177, startPoint y: 301, endPoint x: 783, endPoint y: 83, distance: 450.5
click at [1177, 302] on link "Delete" at bounding box center [1186, 309] width 68 height 20
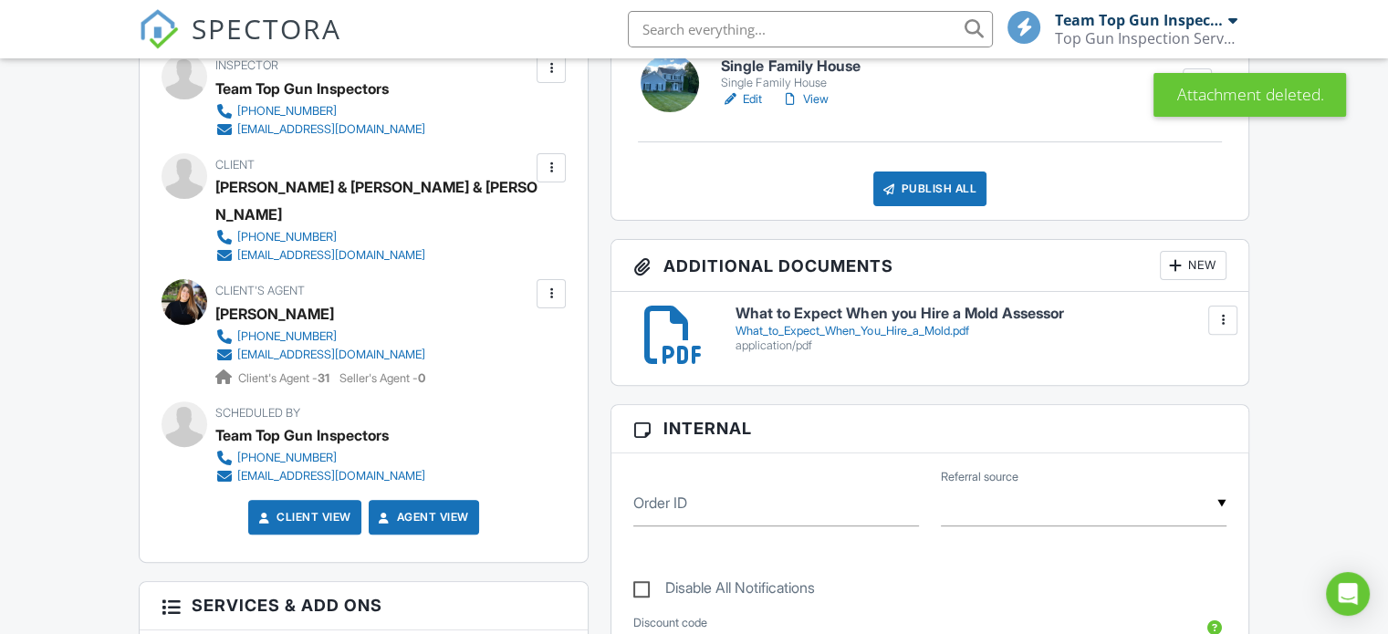
click at [1219, 323] on div at bounding box center [1223, 320] width 18 height 18
drag, startPoint x: 1172, startPoint y: 401, endPoint x: 781, endPoint y: 86, distance: 501.6
click at [1171, 401] on link "Delete" at bounding box center [1186, 401] width 68 height 20
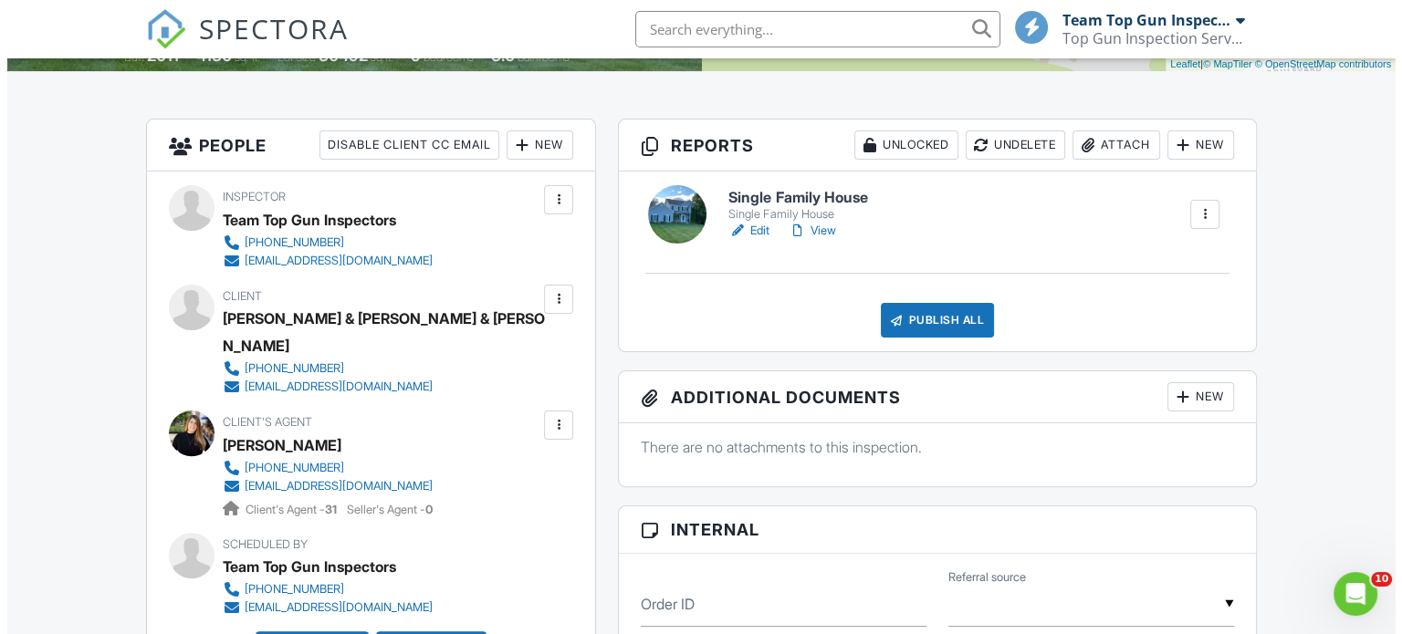
scroll to position [365, 0]
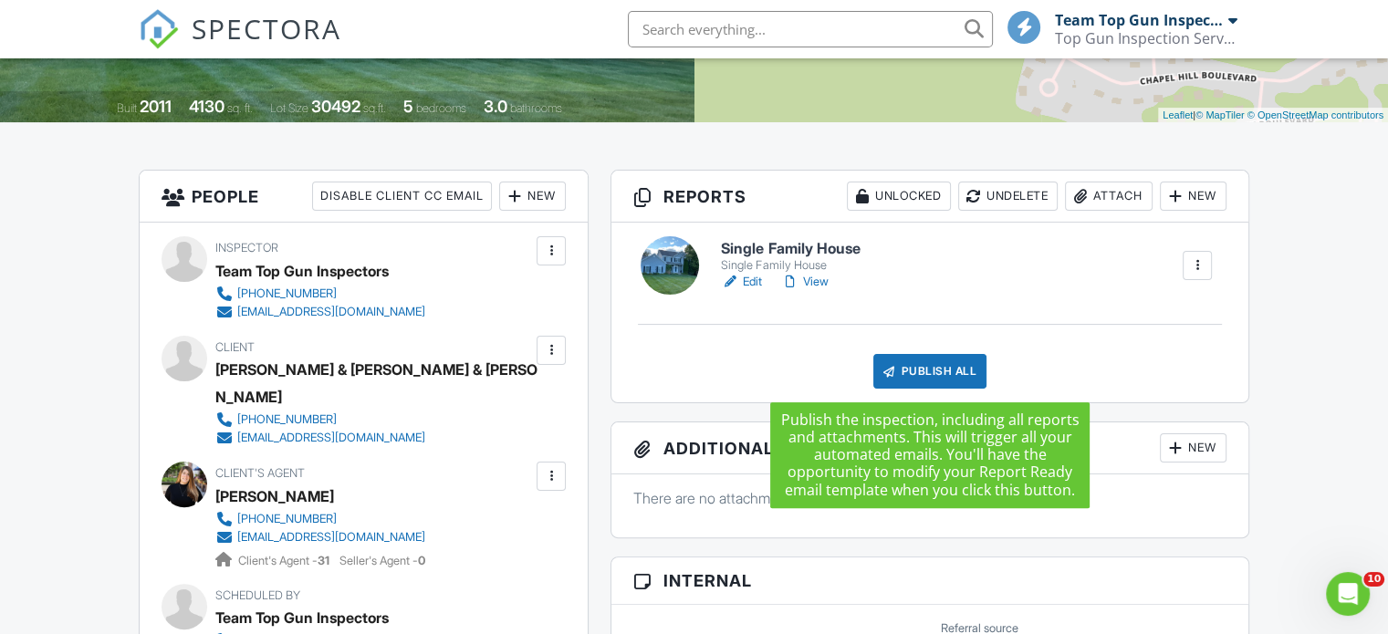
click at [945, 375] on div "Publish All" at bounding box center [930, 371] width 114 height 35
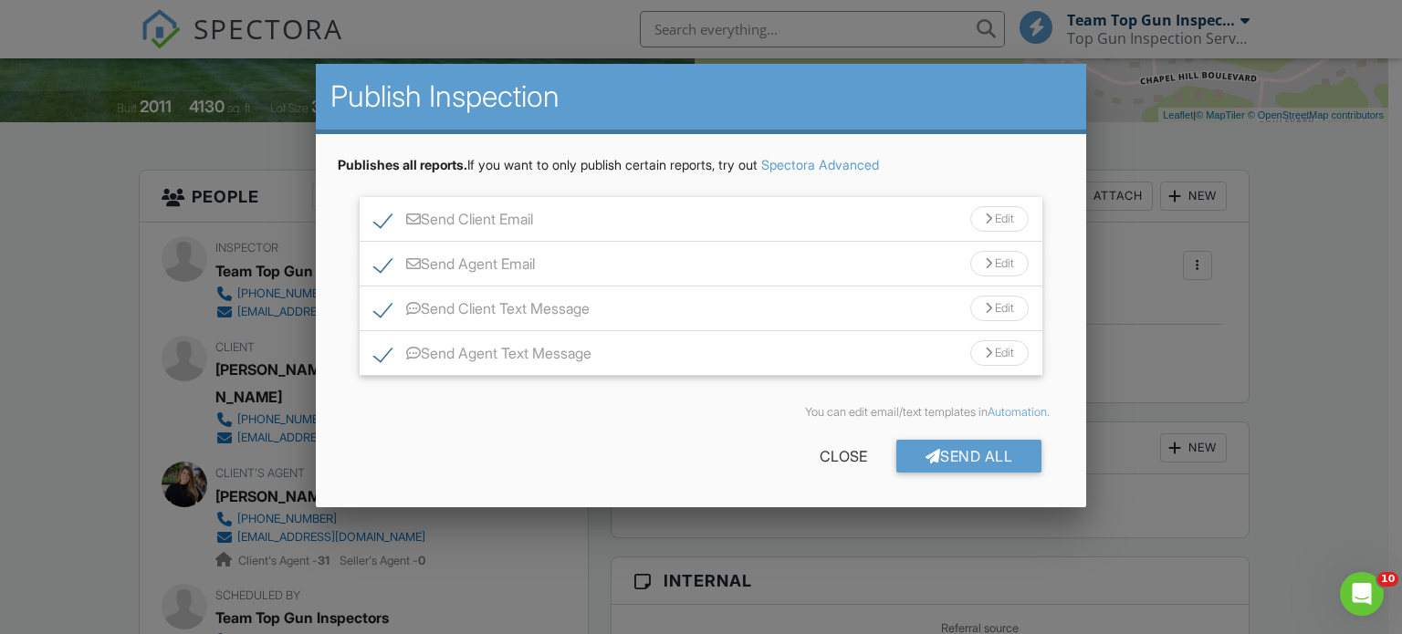
click at [962, 451] on div "Send All" at bounding box center [969, 456] width 146 height 33
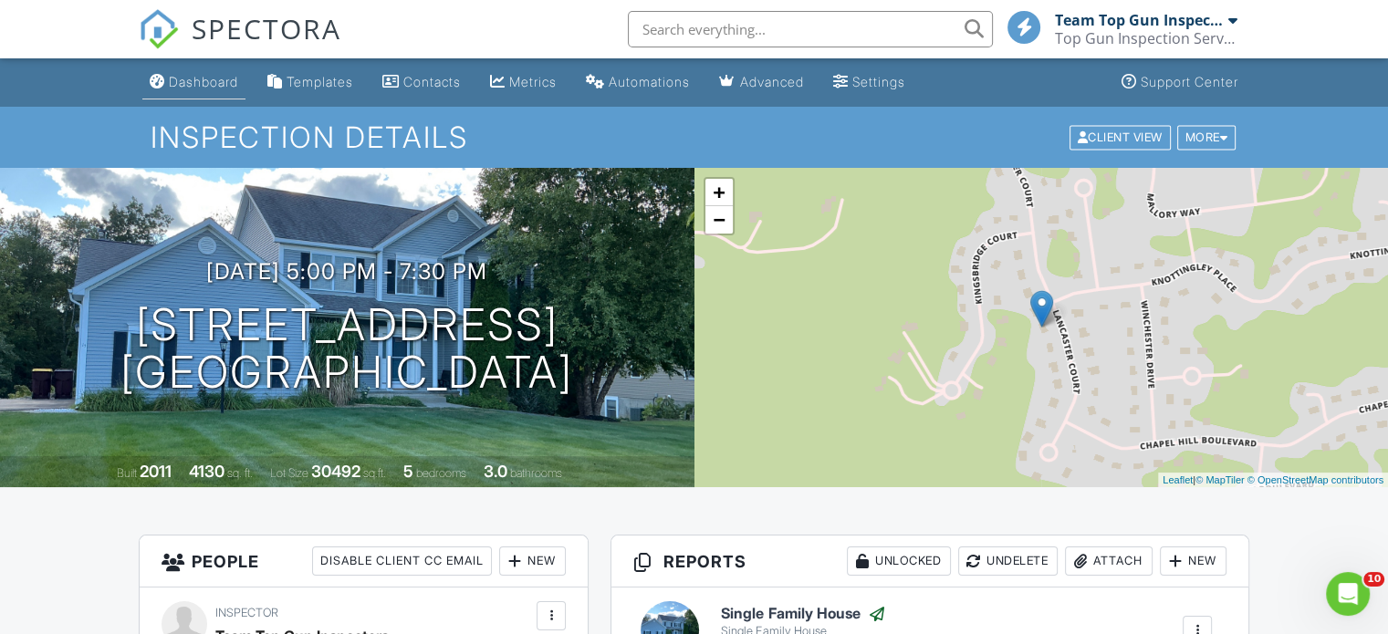
click at [213, 84] on div "Dashboard" at bounding box center [203, 82] width 69 height 16
